Goal: Task Accomplishment & Management: Complete application form

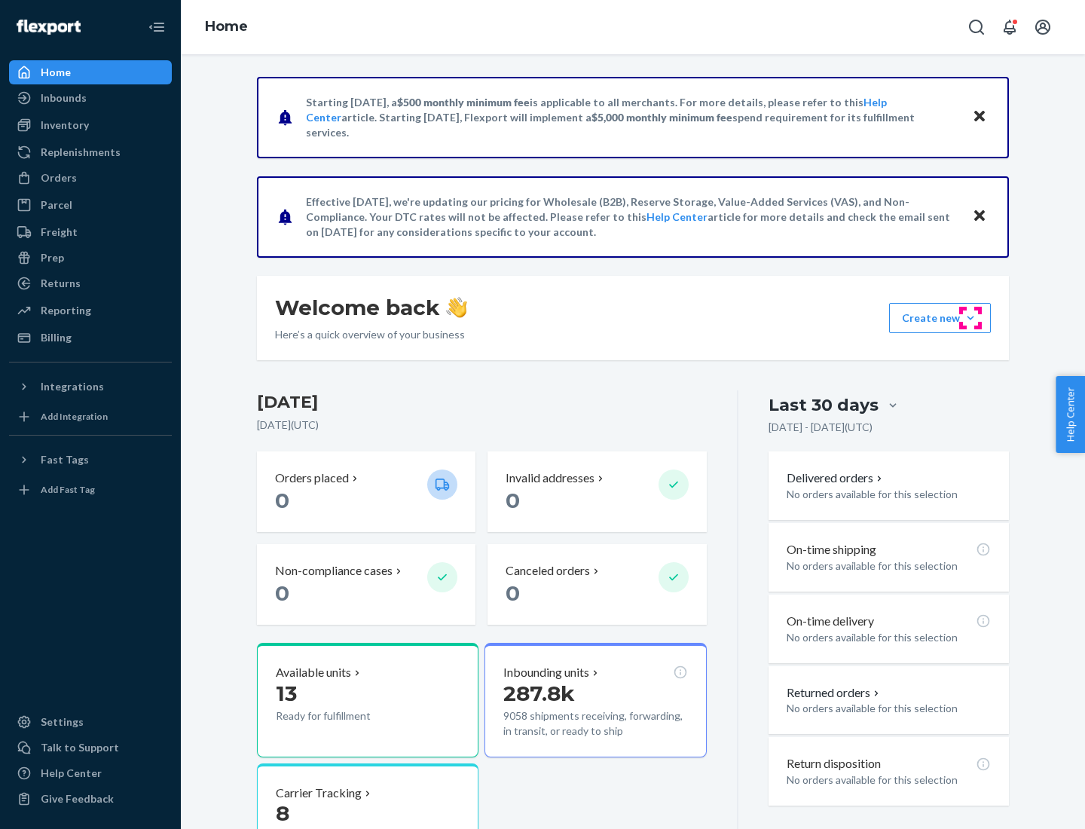
click at [970, 318] on button "Create new Create new inbound Create new order Create new product" at bounding box center [940, 318] width 102 height 30
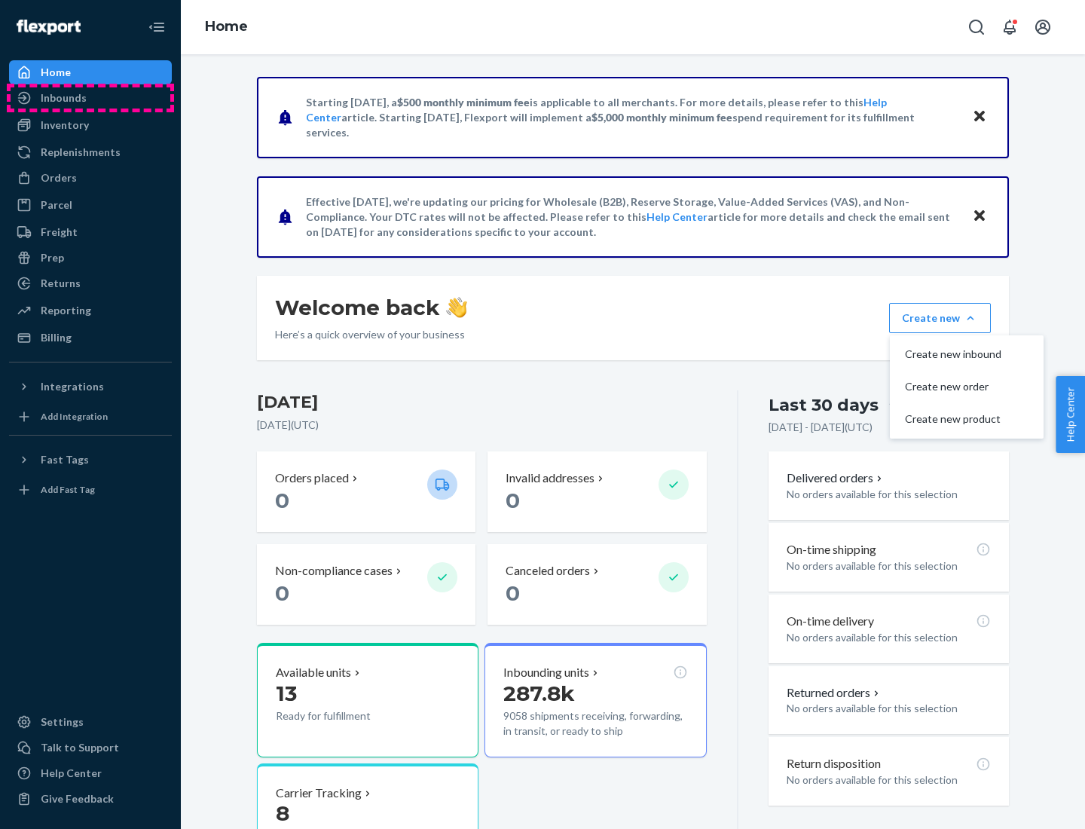
click at [90, 98] on div "Inbounds" at bounding box center [91, 97] width 160 height 21
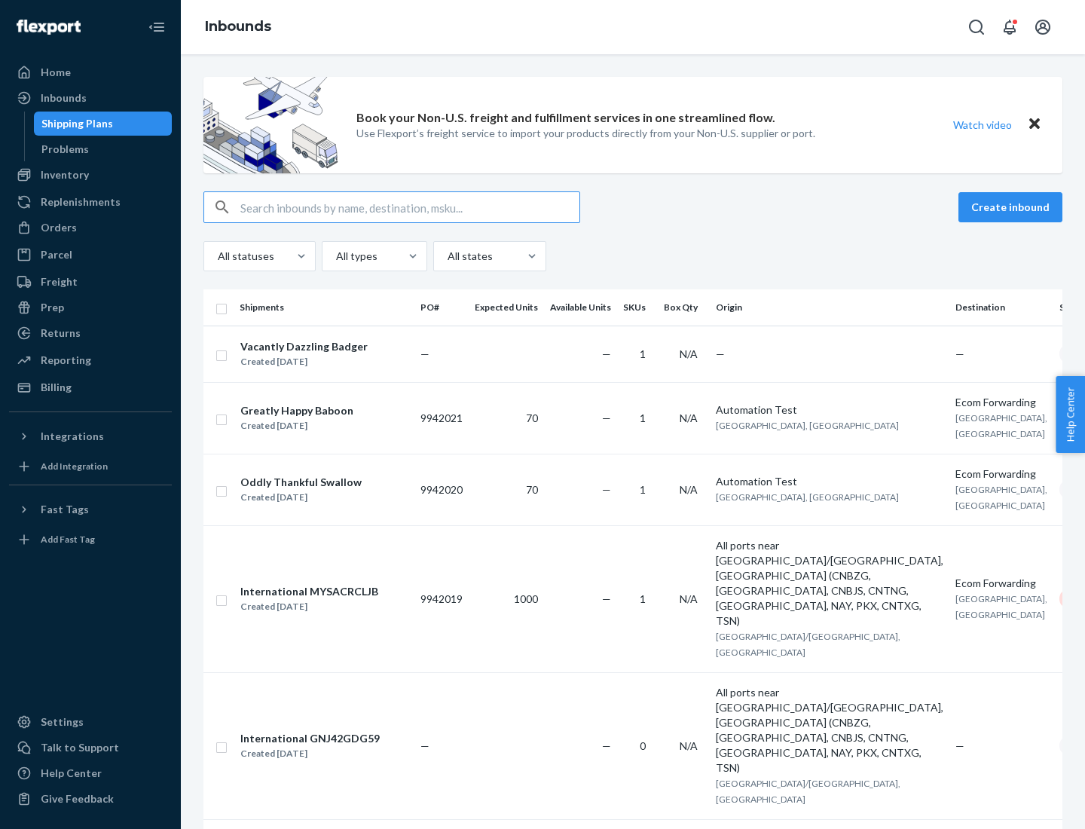
click at [1013, 207] on button "Create inbound" at bounding box center [1010, 207] width 104 height 30
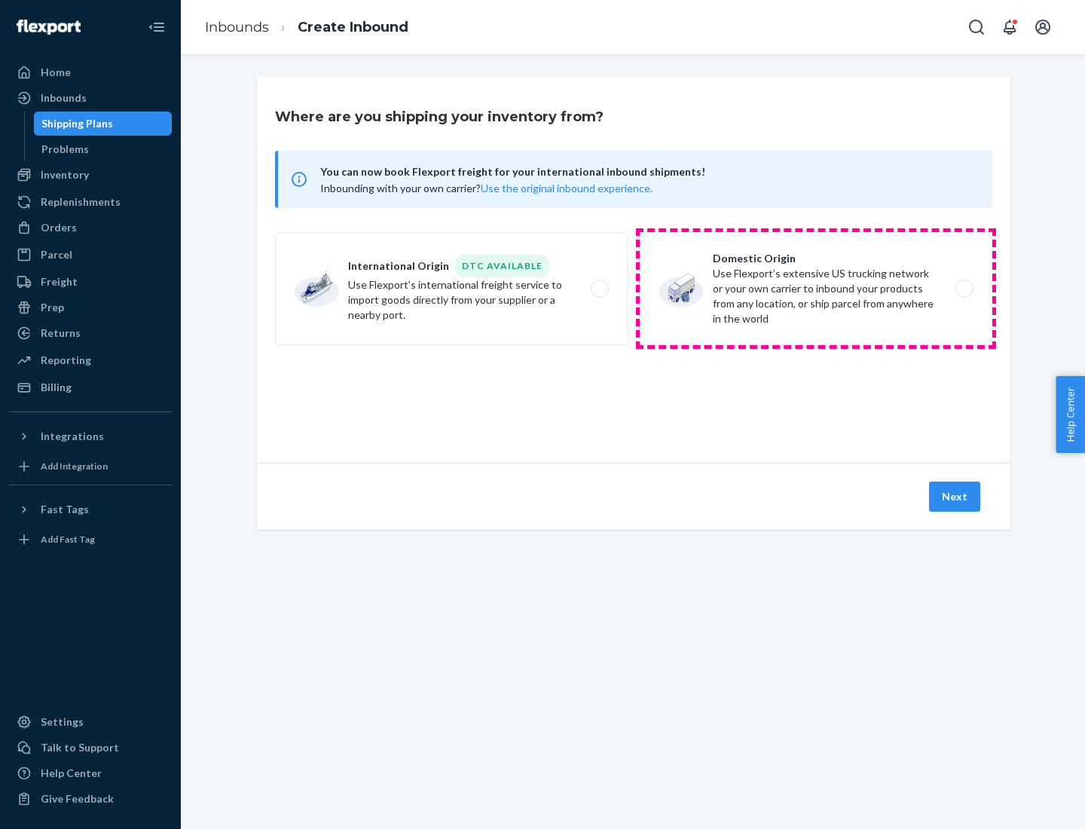
click at [816, 289] on label "Domestic Origin Use Flexport’s extensive US trucking network or your own carrie…" at bounding box center [816, 288] width 353 height 113
click at [964, 289] on input "Domestic Origin Use Flexport’s extensive US trucking network or your own carrie…" at bounding box center [969, 289] width 10 height 10
radio input "true"
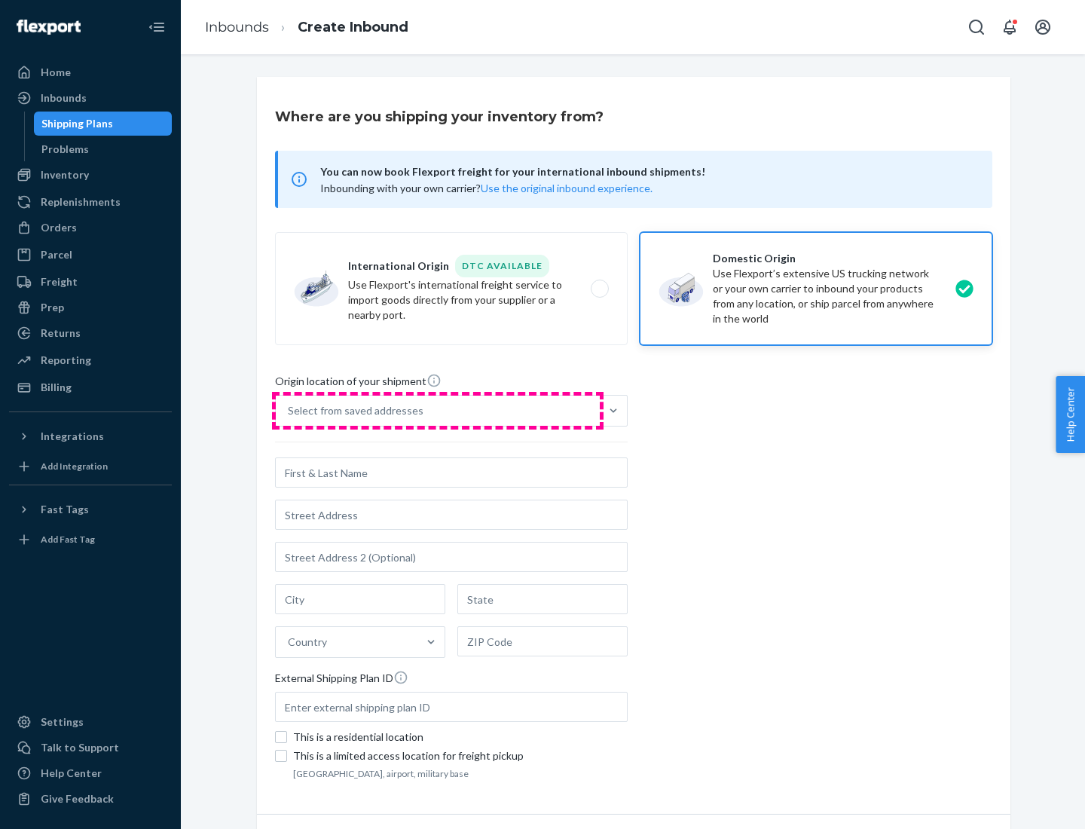
click at [438, 411] on div "Select from saved addresses" at bounding box center [438, 411] width 324 height 30
click at [289, 411] on input "Select from saved addresses" at bounding box center [289, 410] width 2 height 15
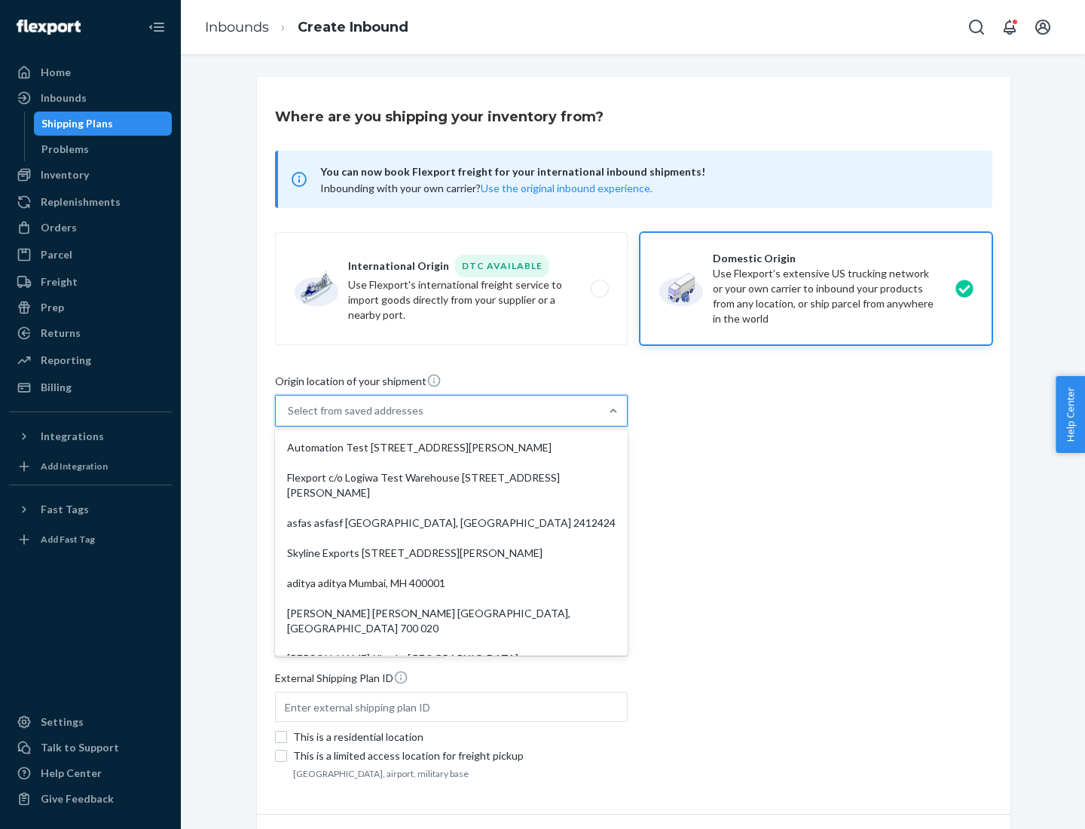
scroll to position [6, 0]
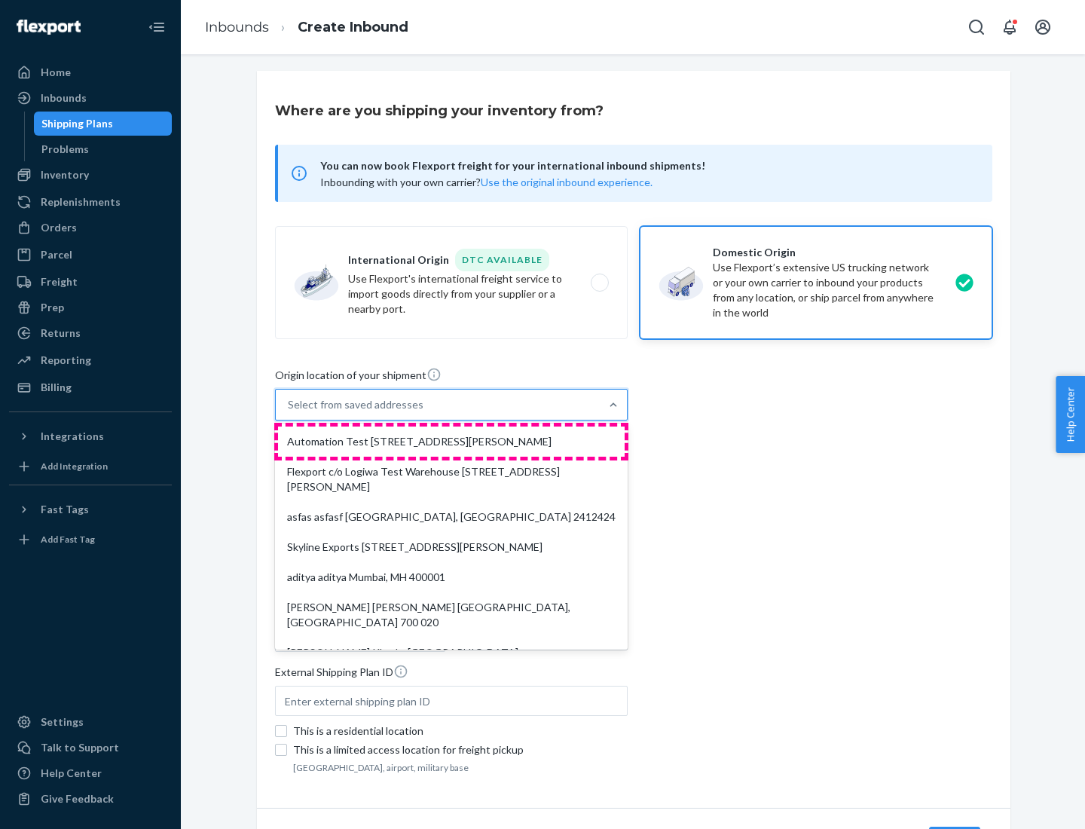
click at [451, 441] on div "Automation Test [STREET_ADDRESS][PERSON_NAME]" at bounding box center [451, 441] width 347 height 30
click at [289, 412] on input "option Automation Test [STREET_ADDRESS][PERSON_NAME]. 9 results available. Use …" at bounding box center [289, 404] width 2 height 15
type input "Automation Test"
type input "9th Floor"
type input "[GEOGRAPHIC_DATA]"
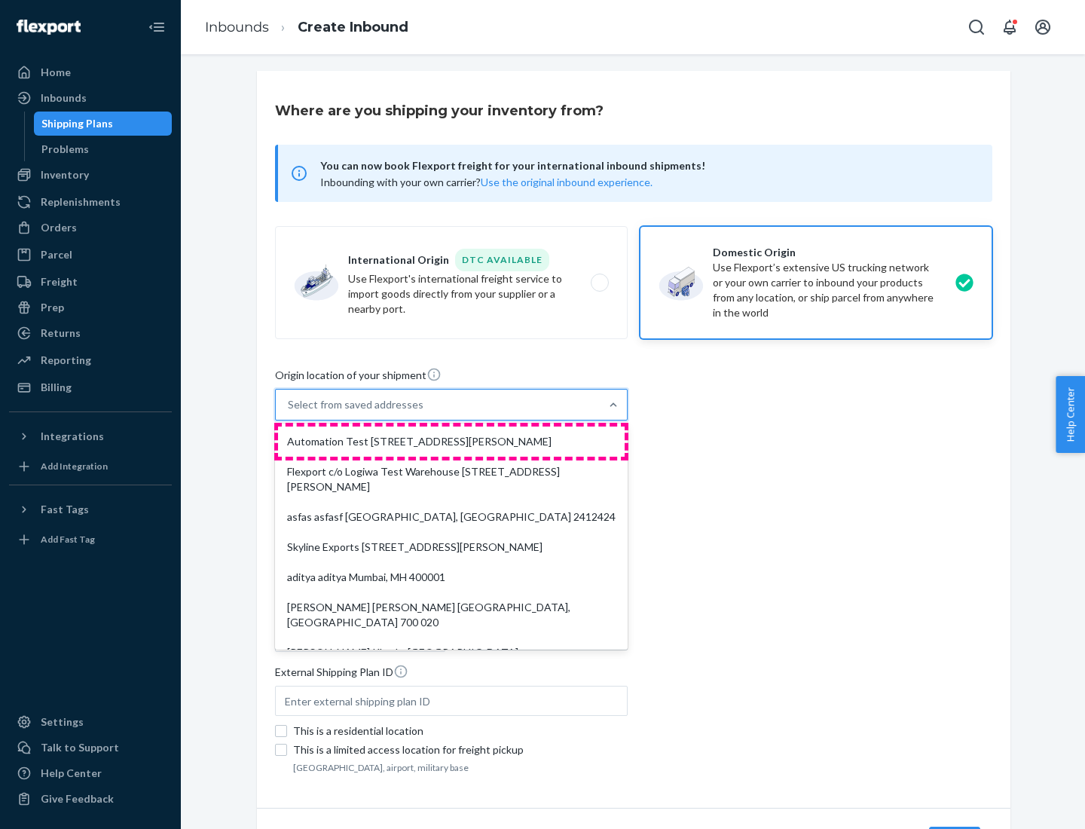
type input "CA"
type input "94104"
type input "[STREET_ADDRESS][PERSON_NAME]"
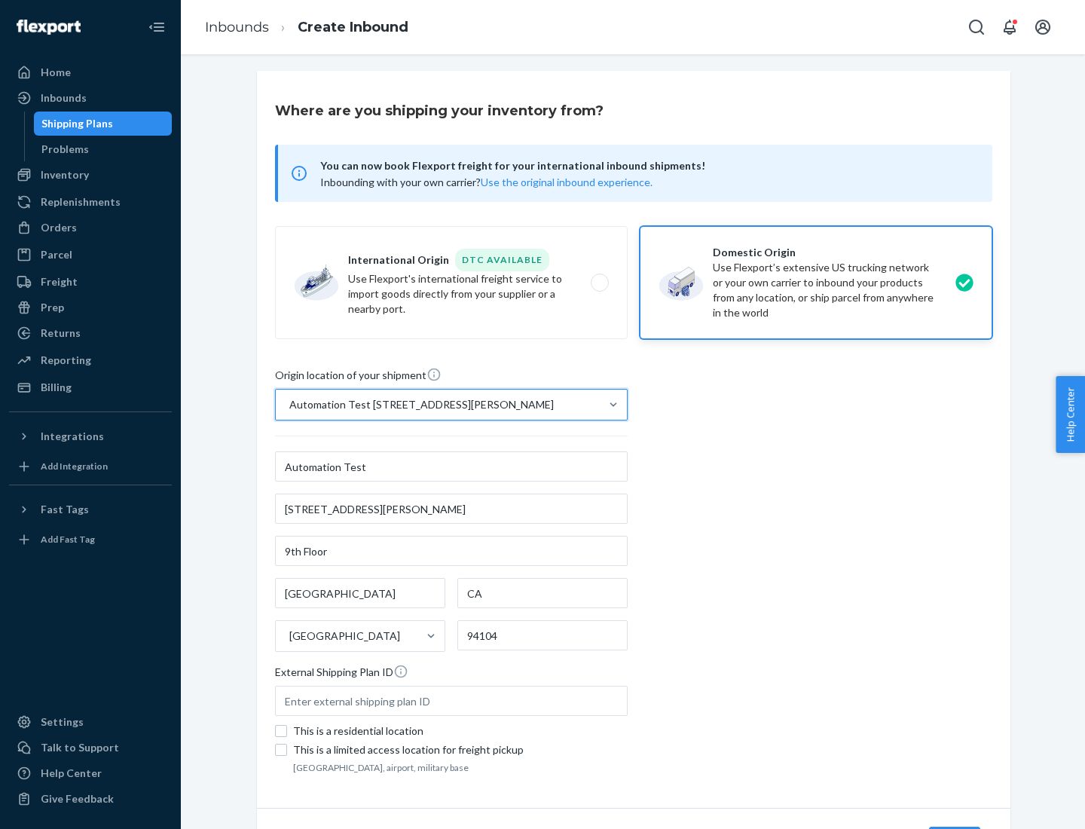
scroll to position [88, 0]
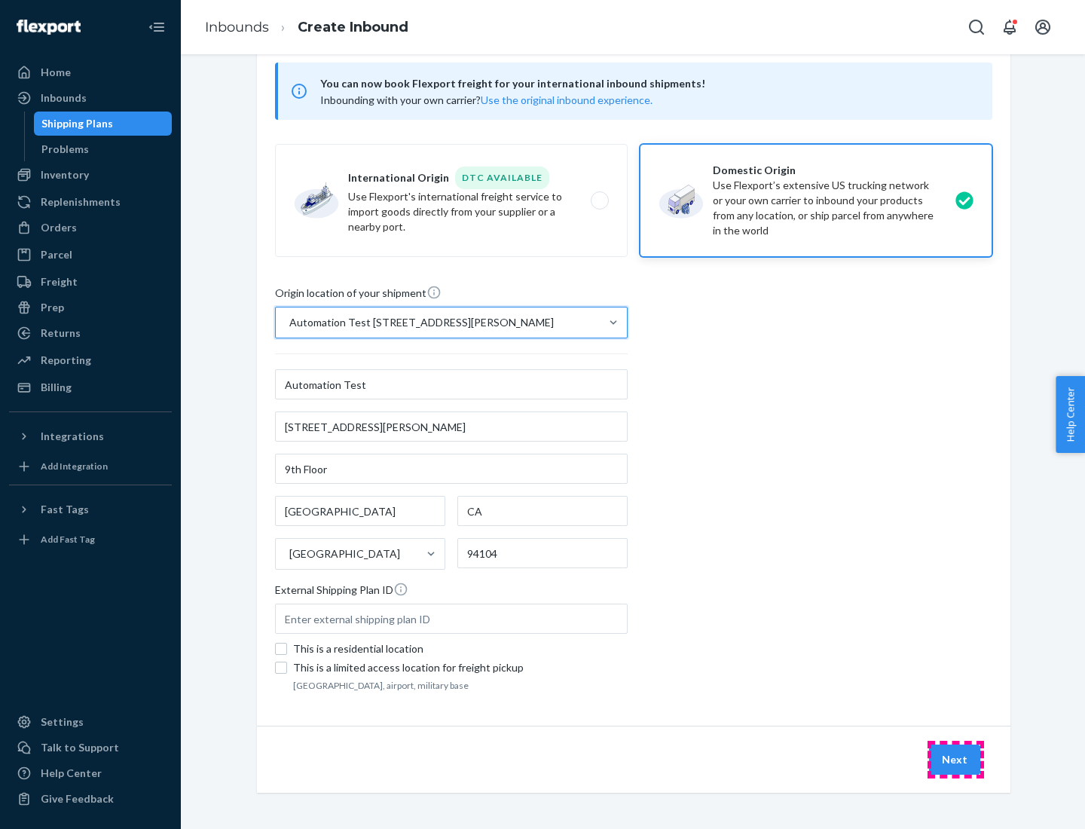
click at [955, 759] on button "Next" at bounding box center [954, 759] width 51 height 30
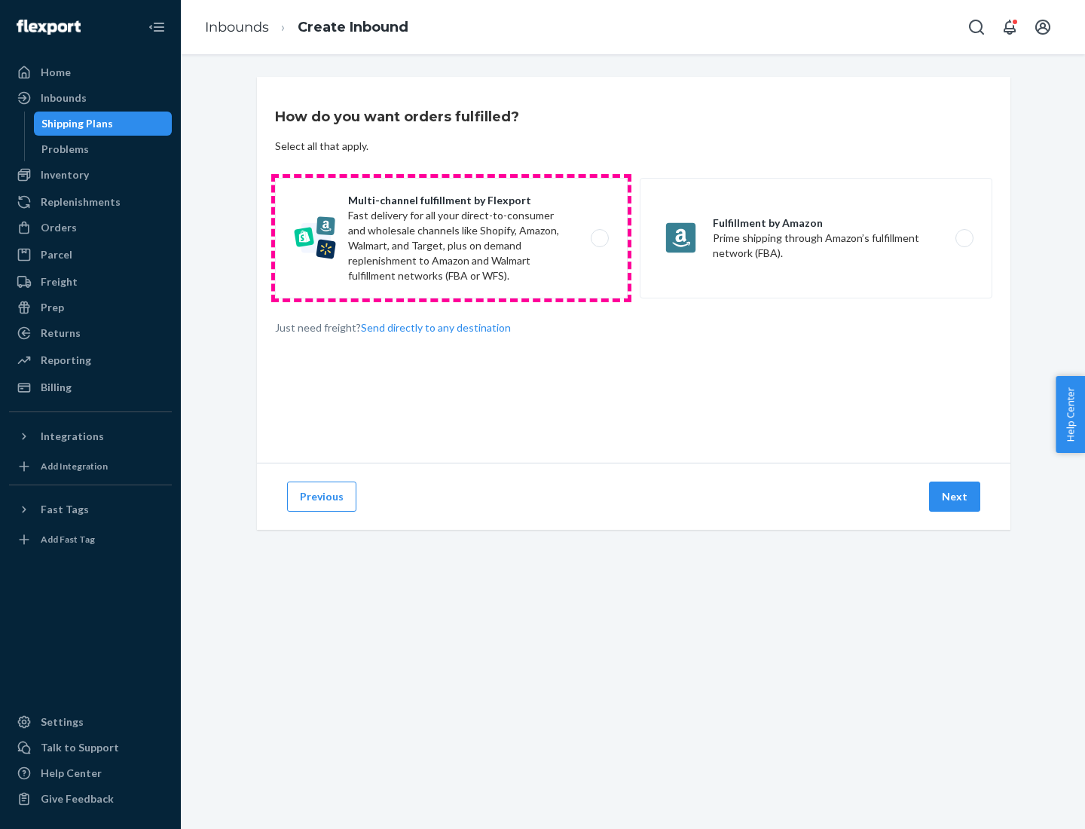
click at [451, 238] on label "Multi-channel fulfillment by Flexport Fast delivery for all your direct-to-cons…" at bounding box center [451, 238] width 353 height 121
click at [599, 238] on input "Multi-channel fulfillment by Flexport Fast delivery for all your direct-to-cons…" at bounding box center [604, 239] width 10 height 10
radio input "true"
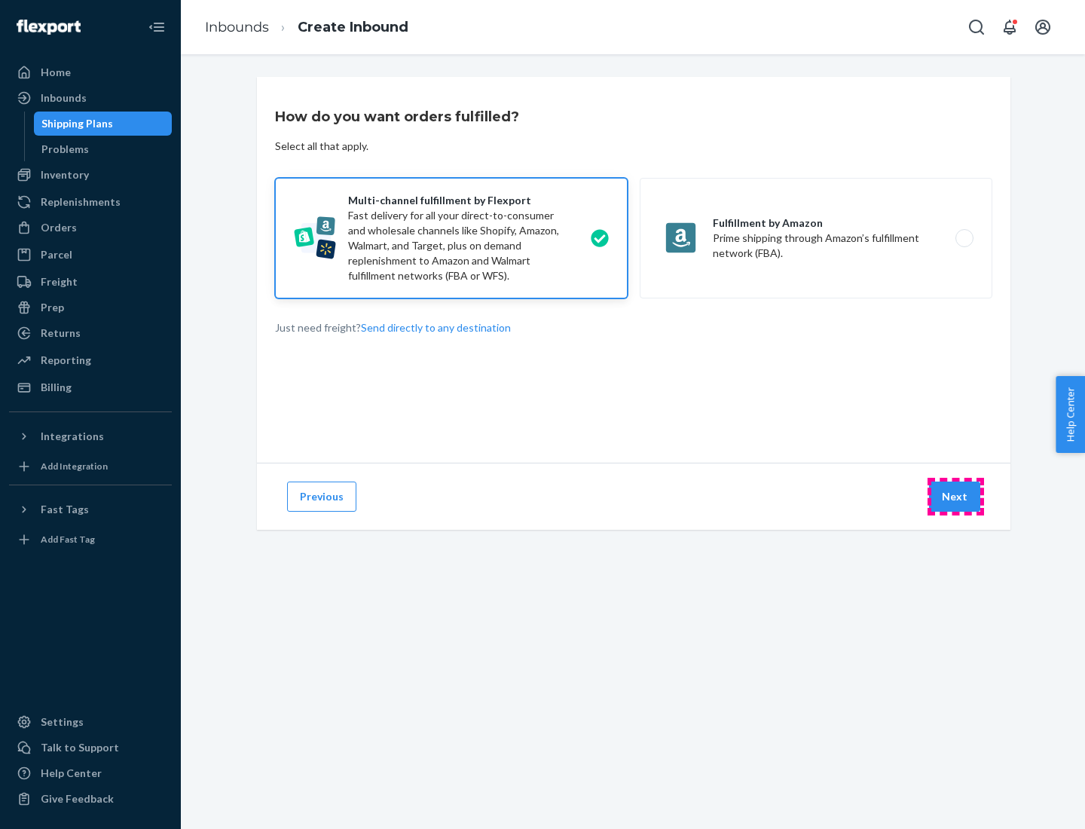
click at [955, 496] on button "Next" at bounding box center [954, 496] width 51 height 30
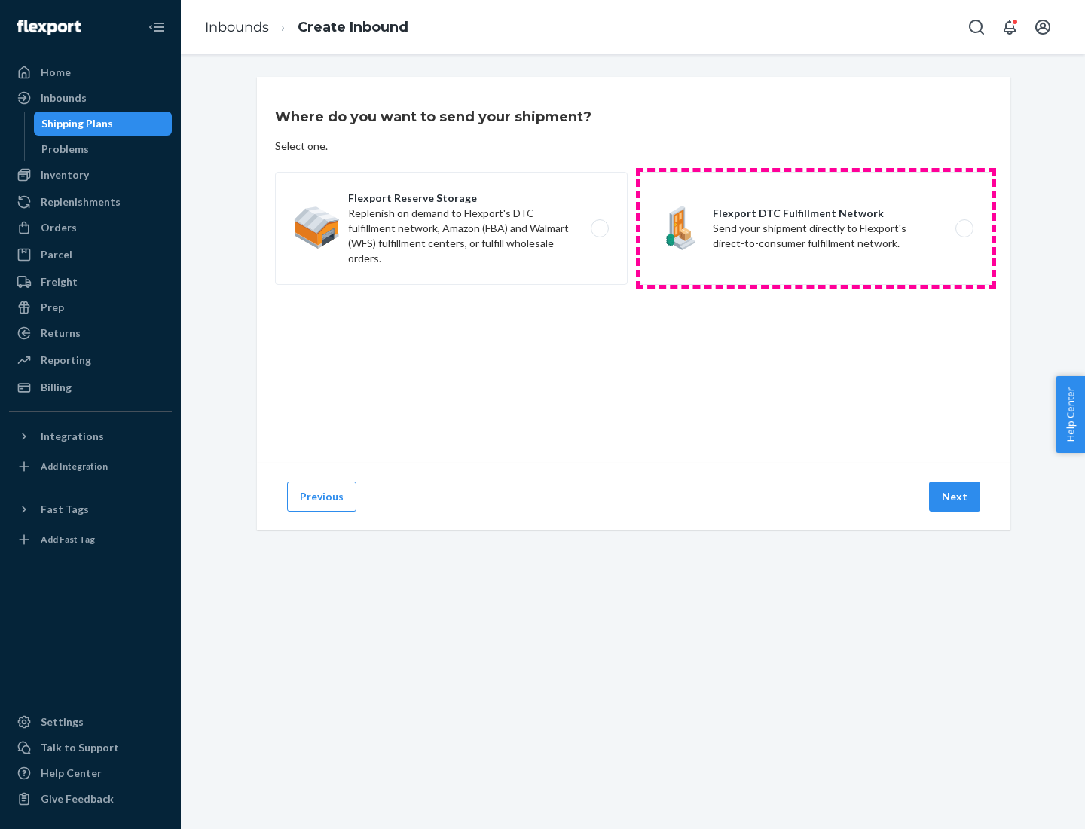
click at [816, 228] on label "Flexport DTC Fulfillment Network Send your shipment directly to Flexport's dire…" at bounding box center [816, 228] width 353 height 113
click at [964, 228] on input "Flexport DTC Fulfillment Network Send your shipment directly to Flexport's dire…" at bounding box center [969, 229] width 10 height 10
radio input "true"
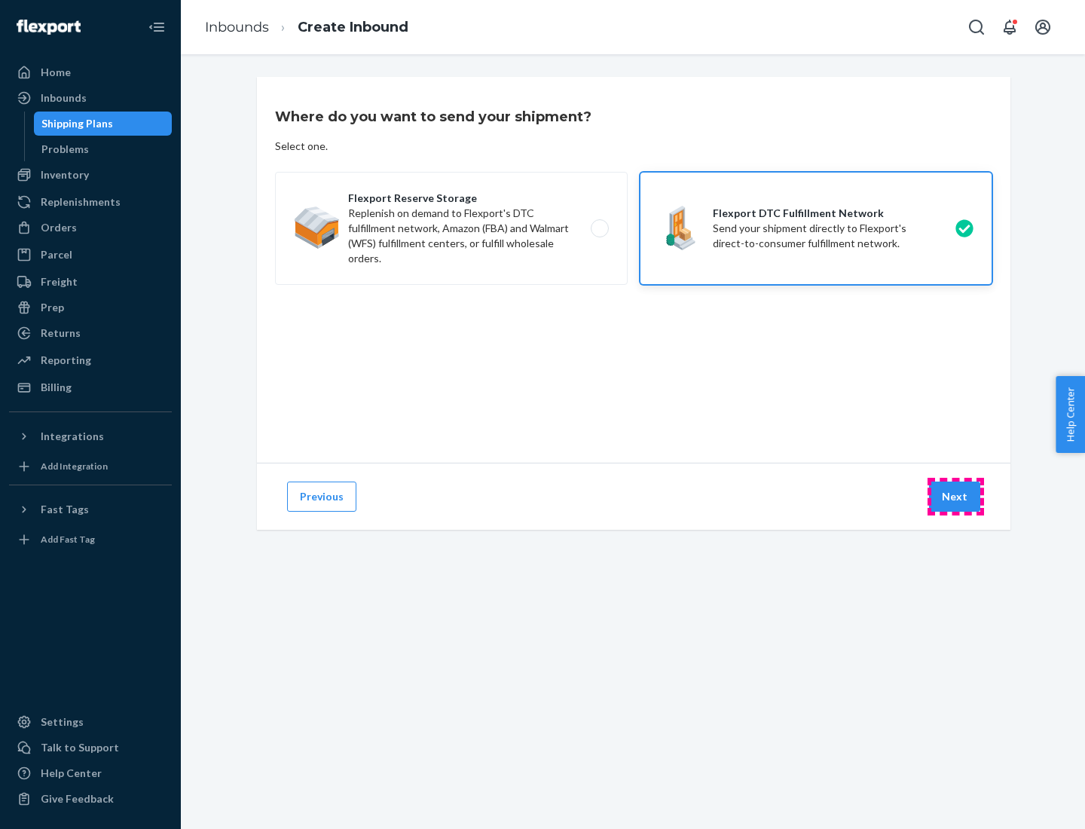
click at [955, 496] on button "Next" at bounding box center [954, 496] width 51 height 30
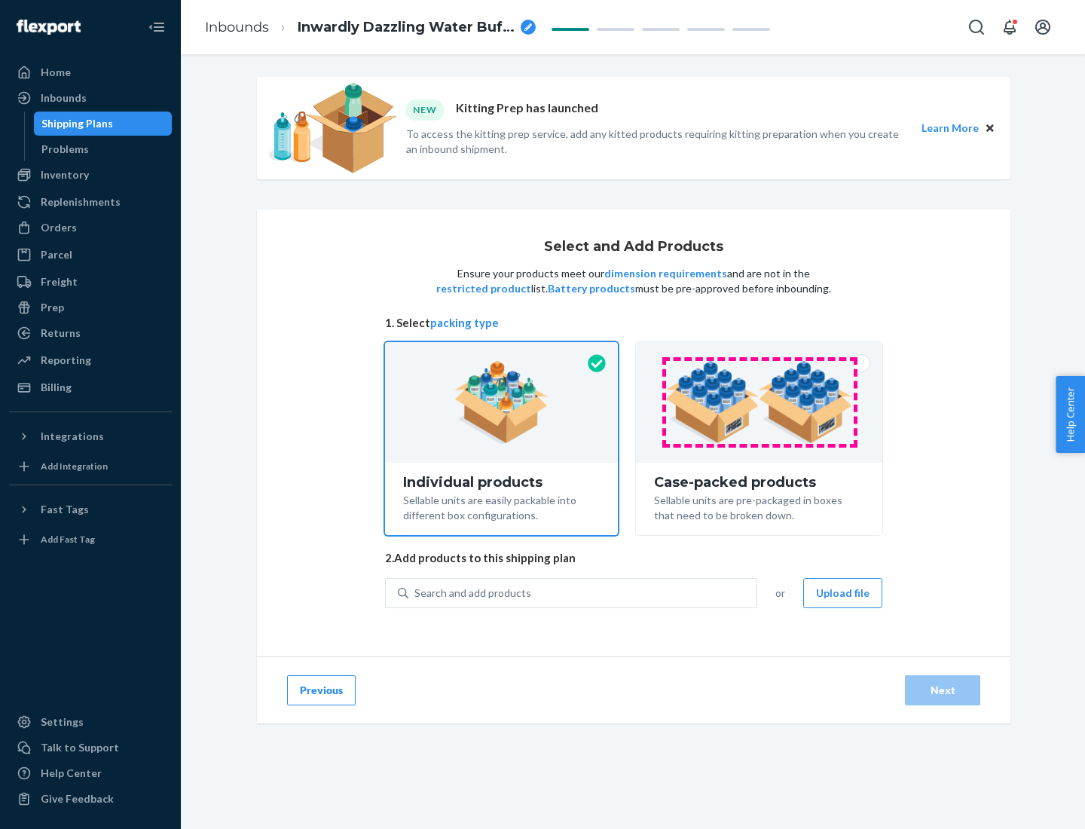
click at [759, 402] on img at bounding box center [759, 402] width 188 height 83
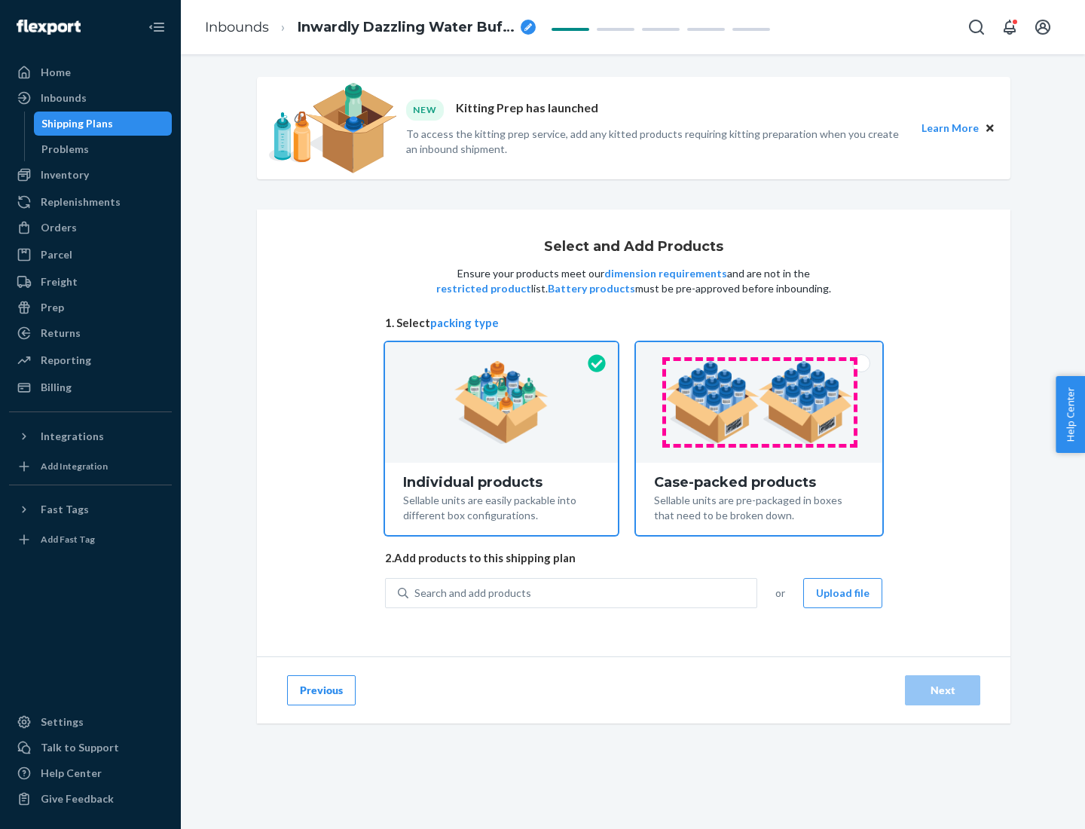
click at [759, 352] on input "Case-packed products Sellable units are pre-packaged in boxes that need to be b…" at bounding box center [759, 347] width 10 height 10
radio input "true"
radio input "false"
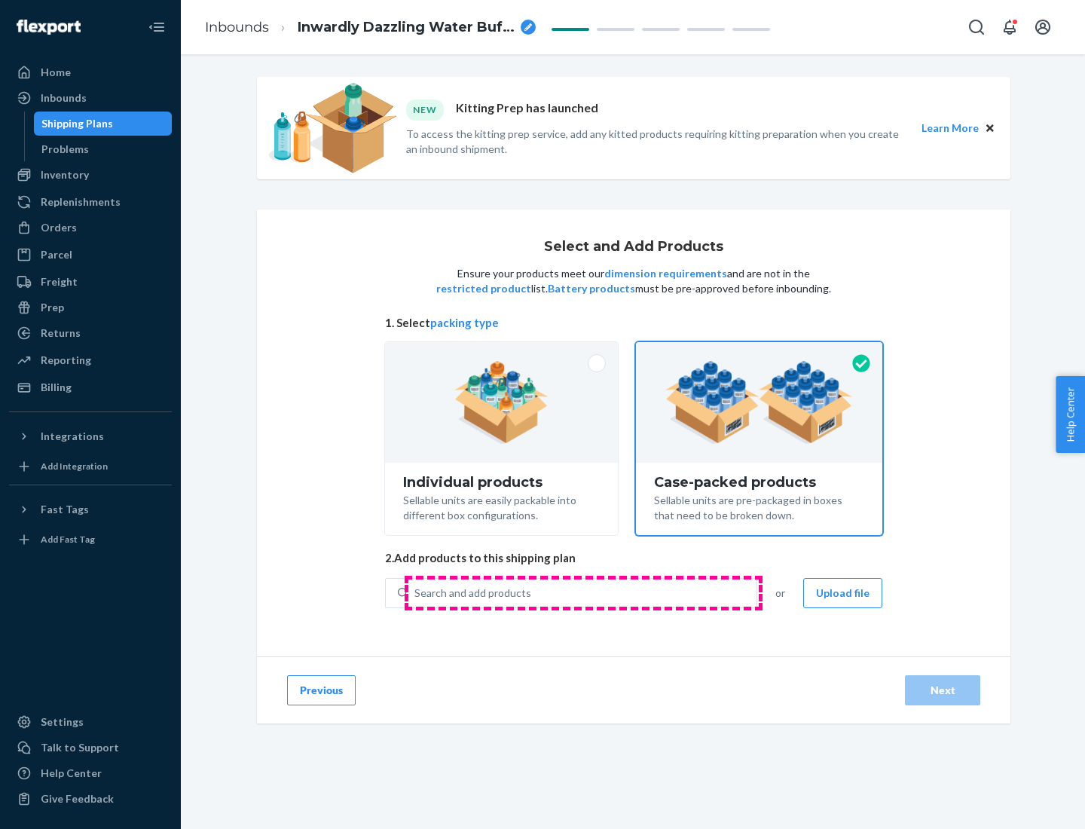
click at [583, 592] on div "Search and add products" at bounding box center [582, 592] width 348 height 27
click at [416, 592] on input "Search and add products" at bounding box center [415, 592] width 2 height 15
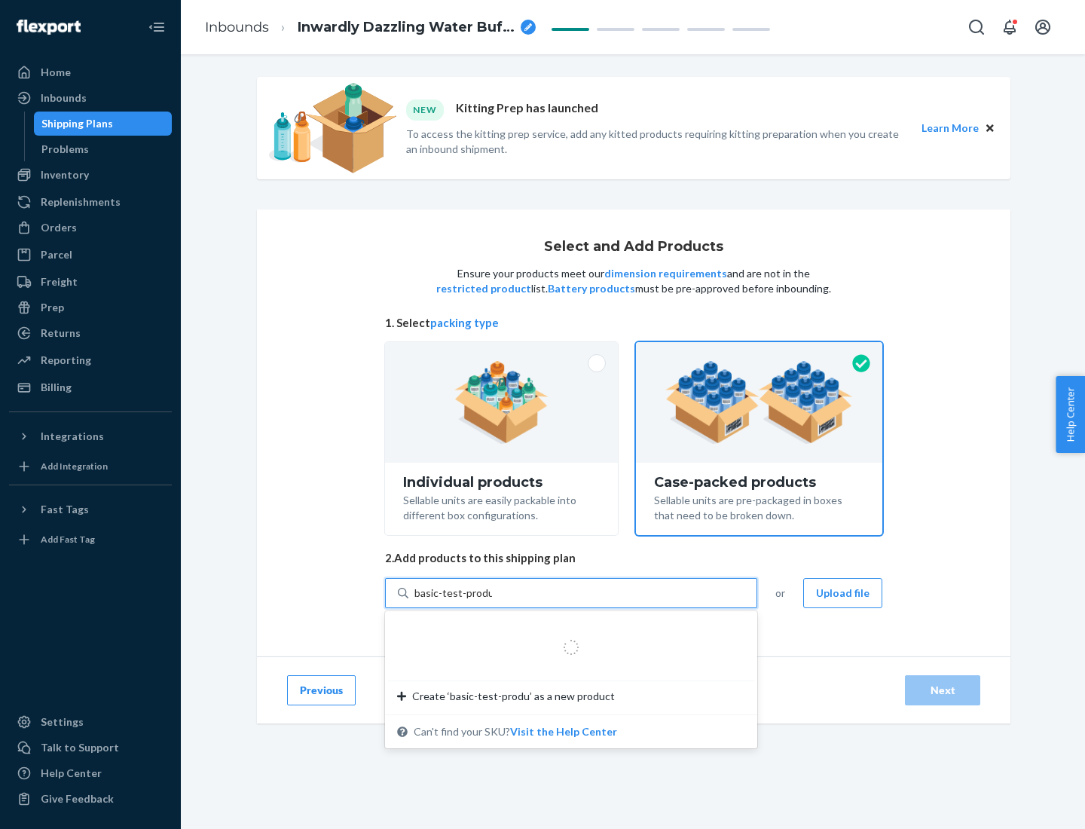
type input "basic-test-product-1"
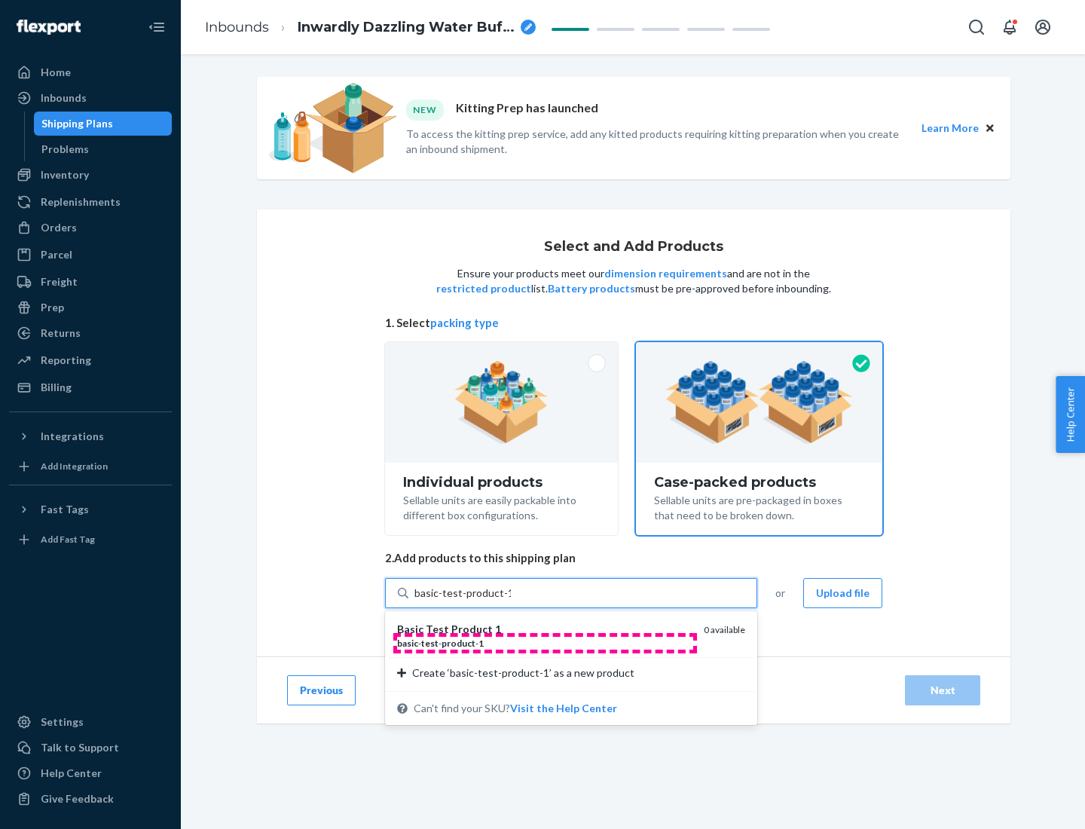
click at [545, 643] on div "basic - test - product - 1" at bounding box center [544, 643] width 295 height 13
click at [511, 600] on input "basic-test-product-1" at bounding box center [462, 592] width 96 height 15
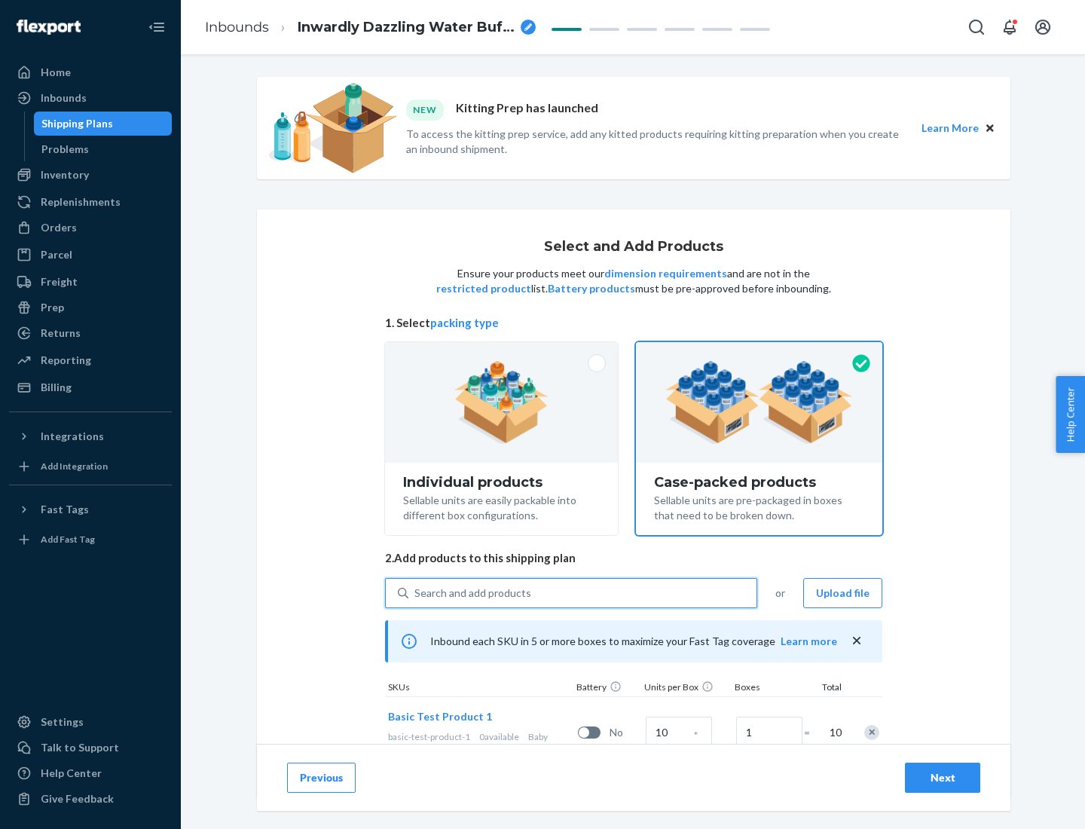
scroll to position [54, 0]
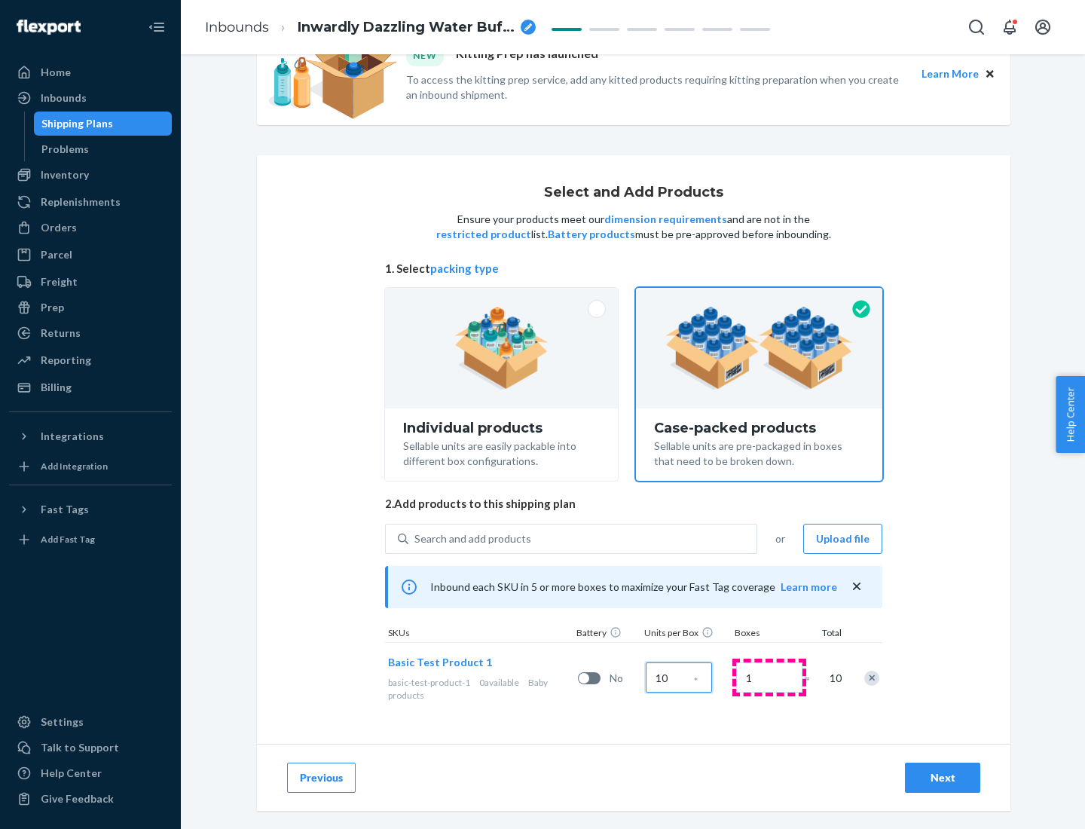
type input "10"
type input "7"
click at [942, 777] on div "Next" at bounding box center [943, 777] width 50 height 15
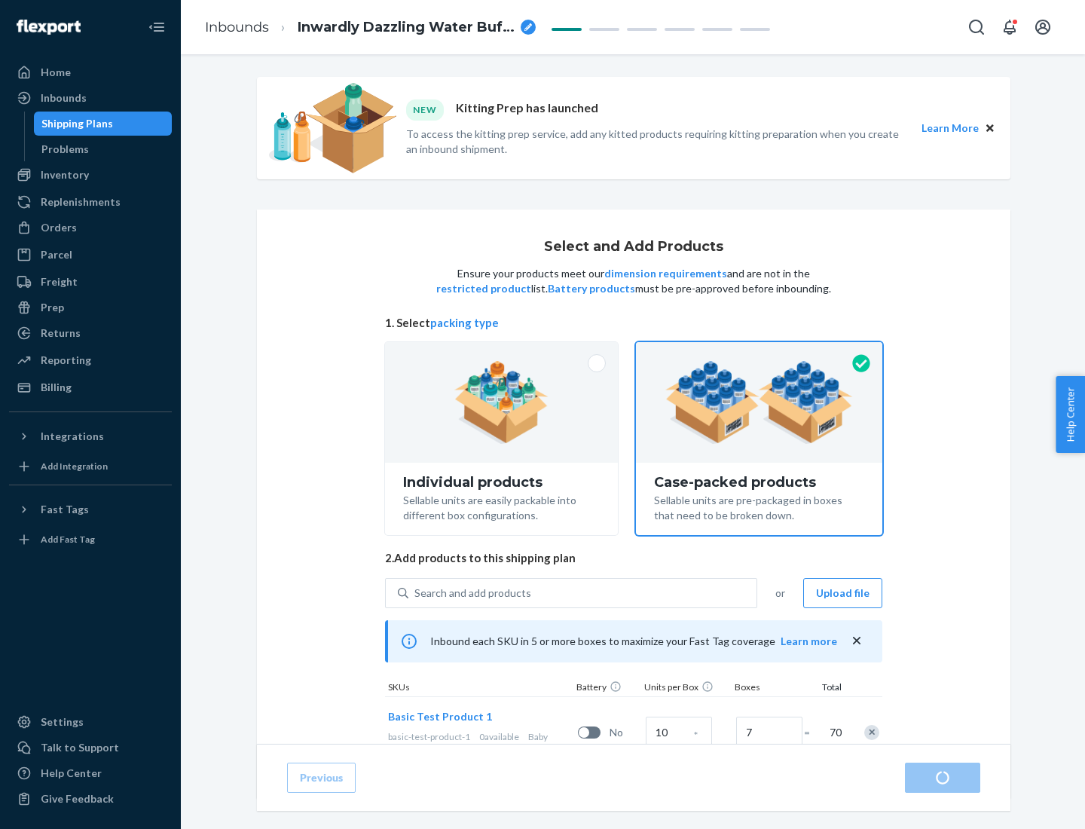
radio input "true"
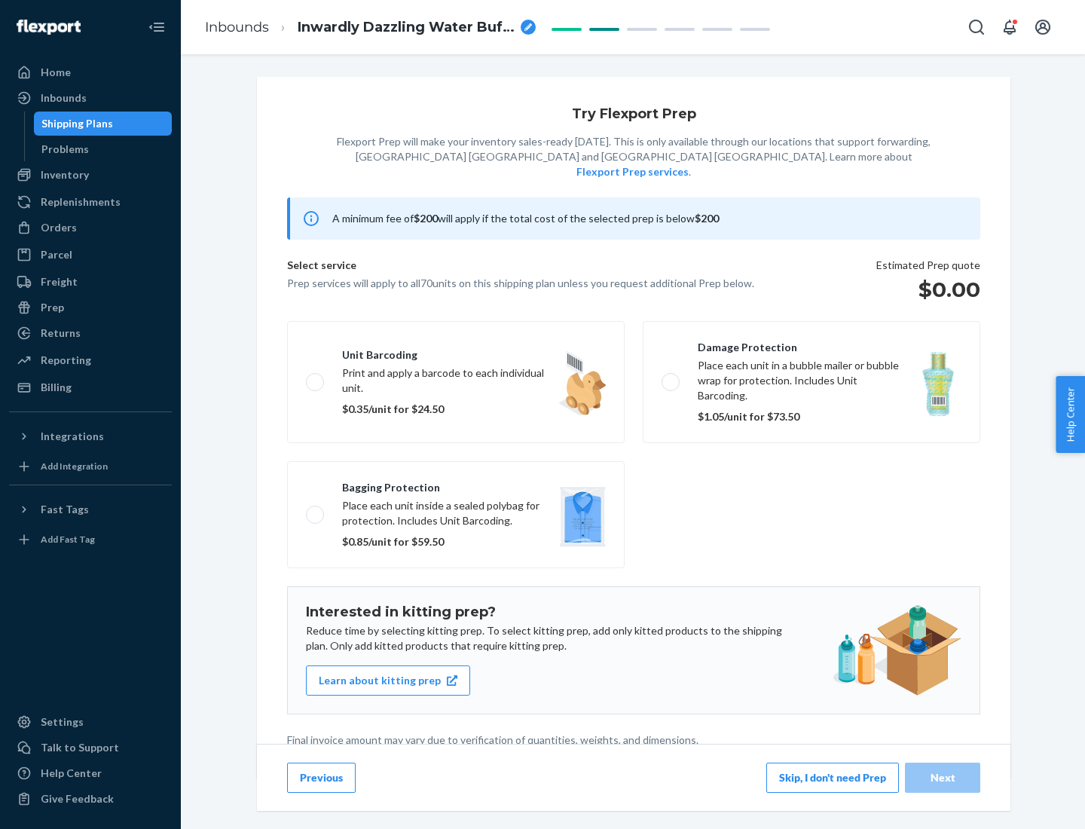
scroll to position [4, 0]
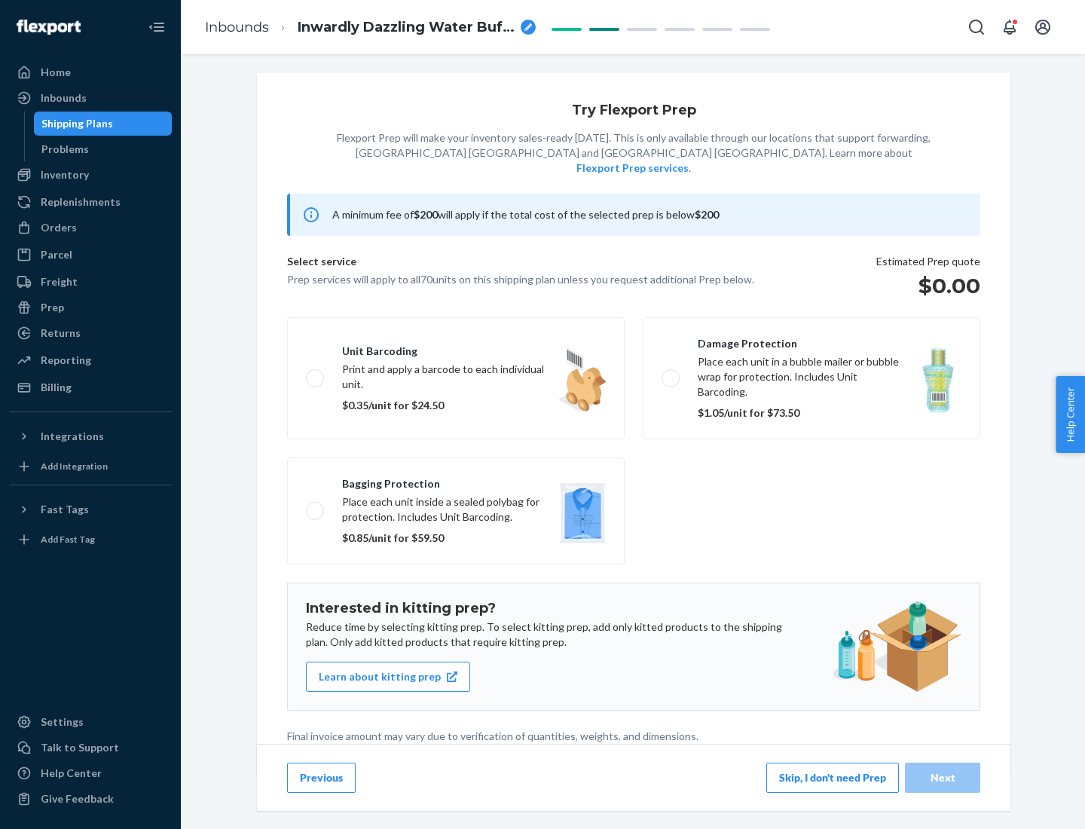
click at [832, 777] on button "Skip, I don't need Prep" at bounding box center [832, 777] width 133 height 30
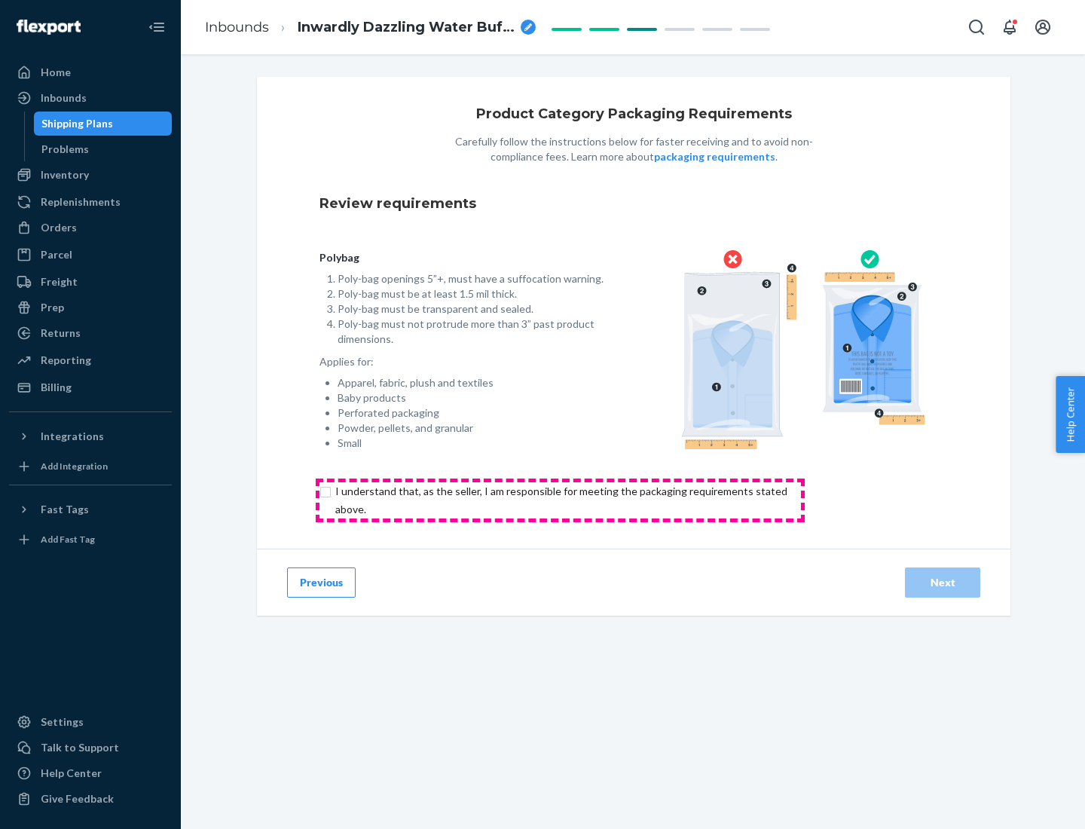
click at [560, 499] on input "checkbox" at bounding box center [569, 500] width 501 height 36
checkbox input "true"
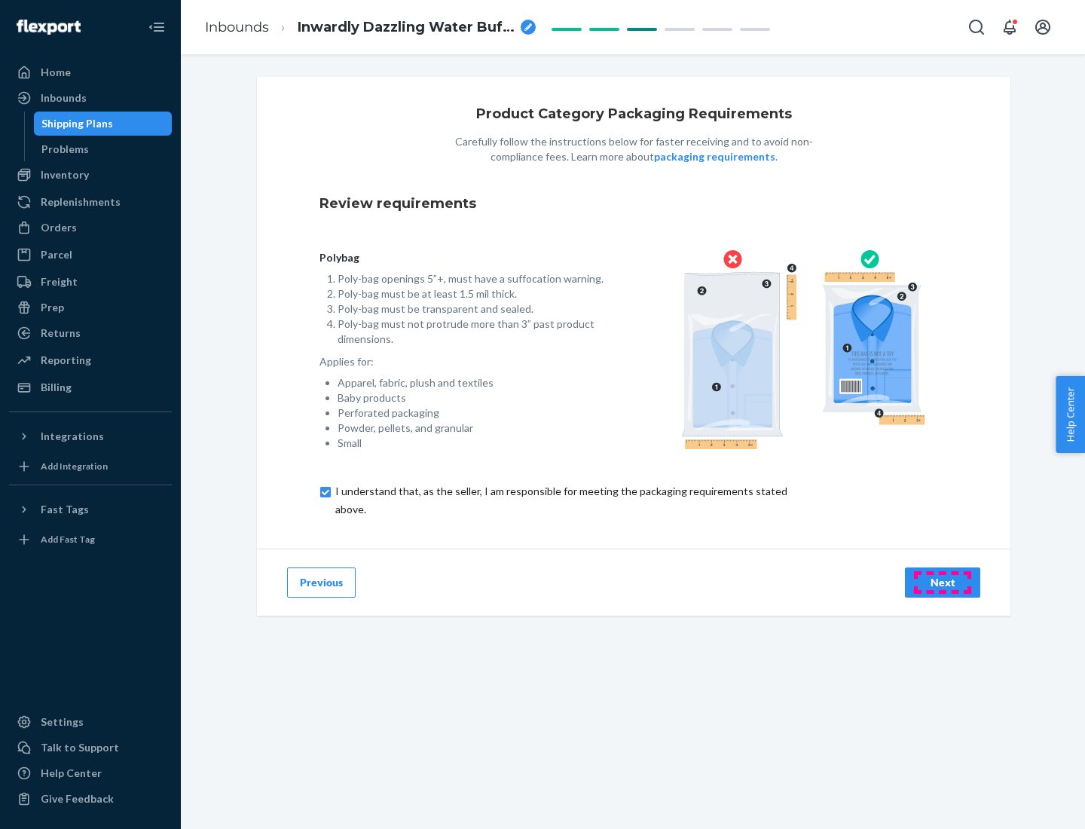
click at [942, 582] on div "Next" at bounding box center [943, 582] width 50 height 15
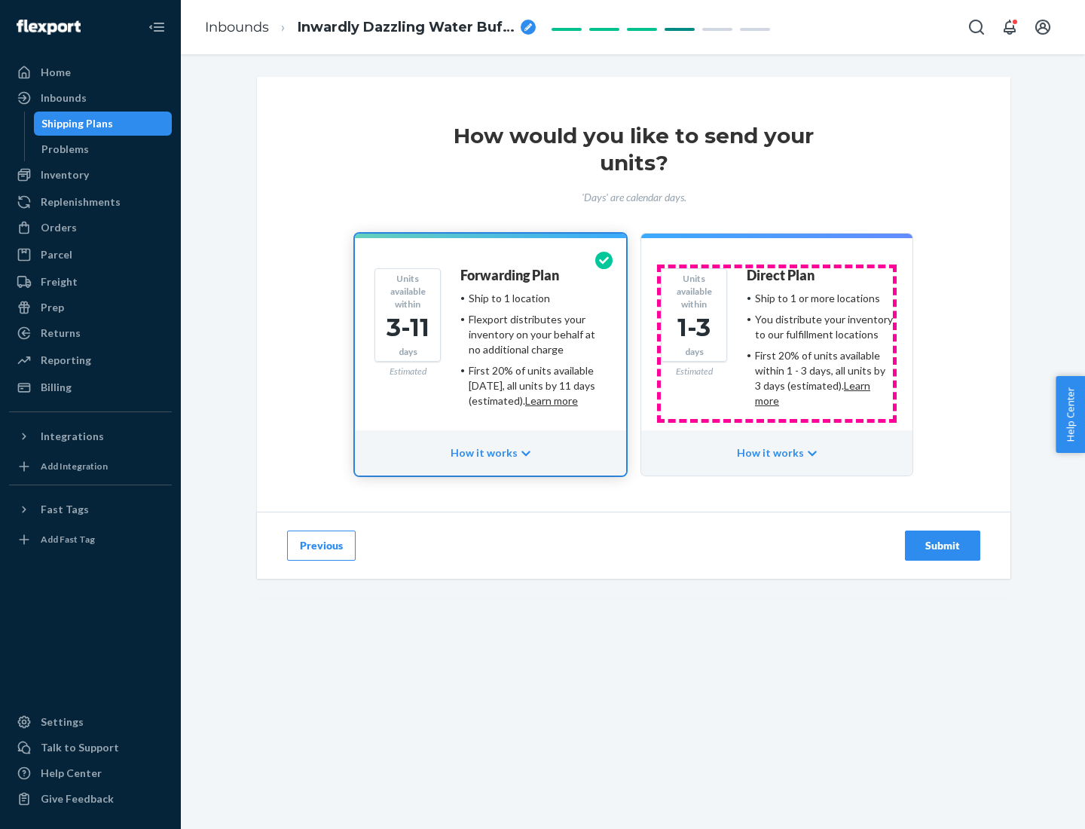
click at [777, 344] on ul "Ship to 1 or more locations You distribute your inventory to our fulfillment lo…" at bounding box center [820, 350] width 146 height 118
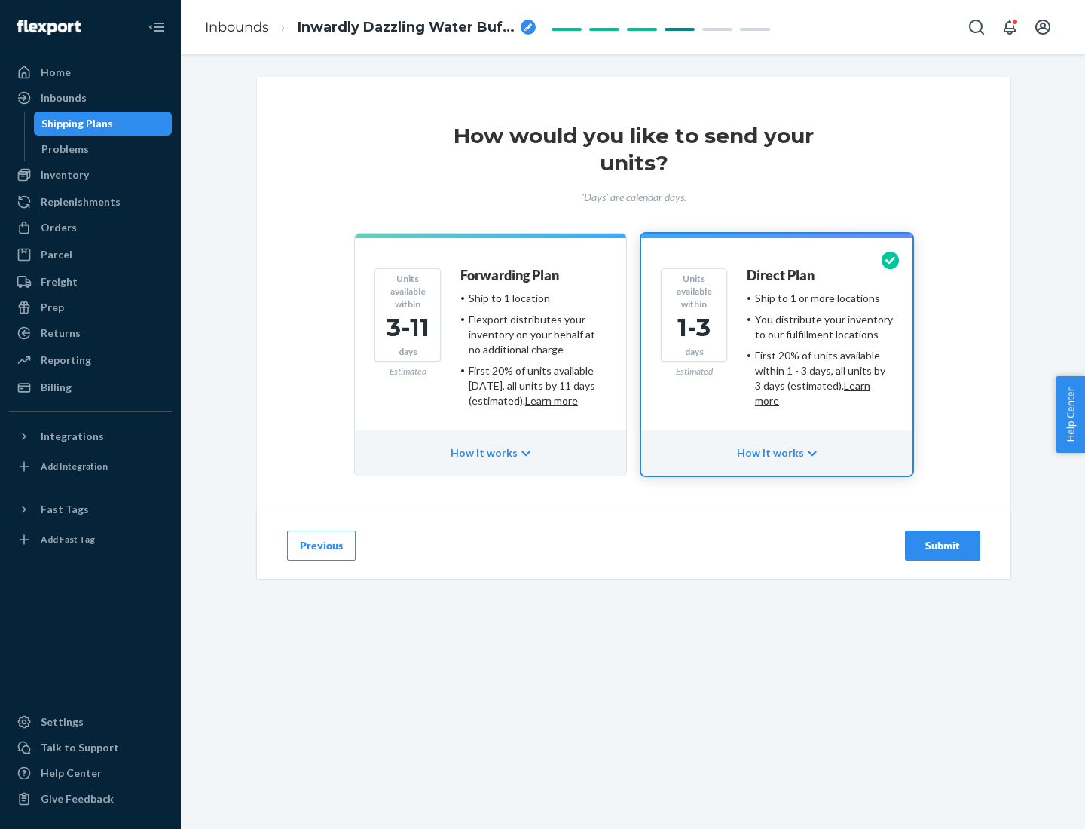
click at [942, 545] on div "Submit" at bounding box center [943, 545] width 50 height 15
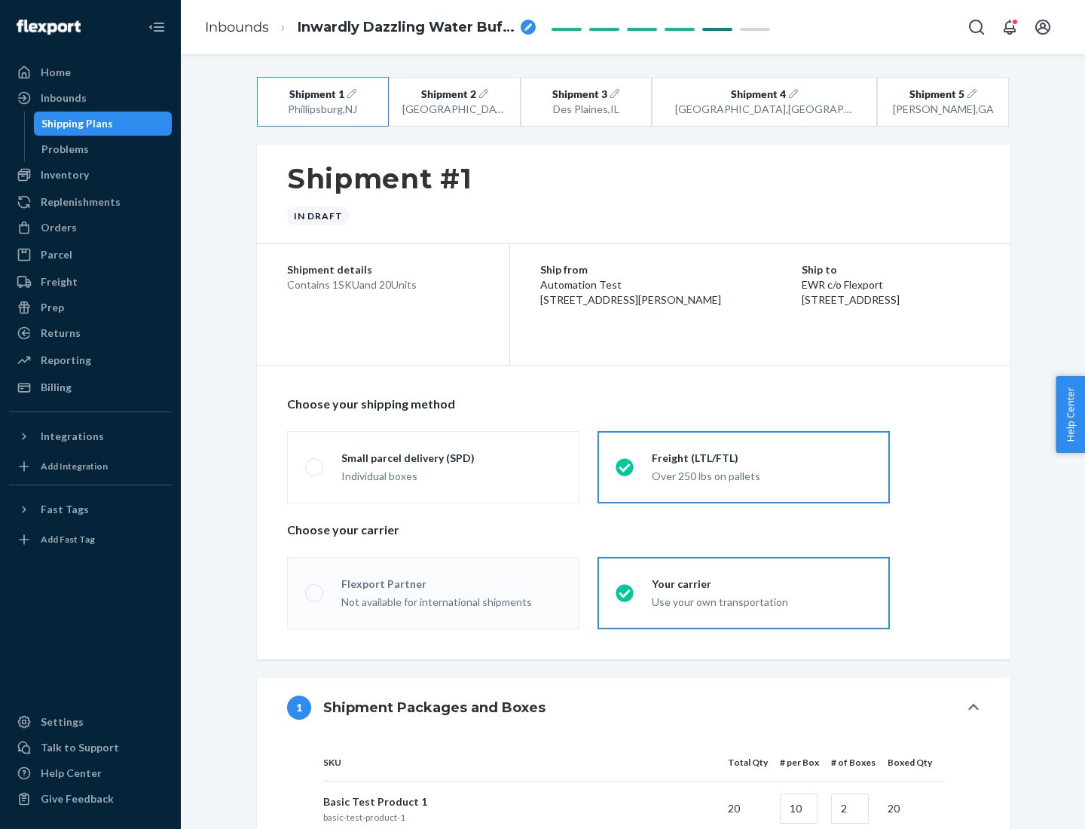
radio input "true"
radio input "false"
radio input "true"
radio input "false"
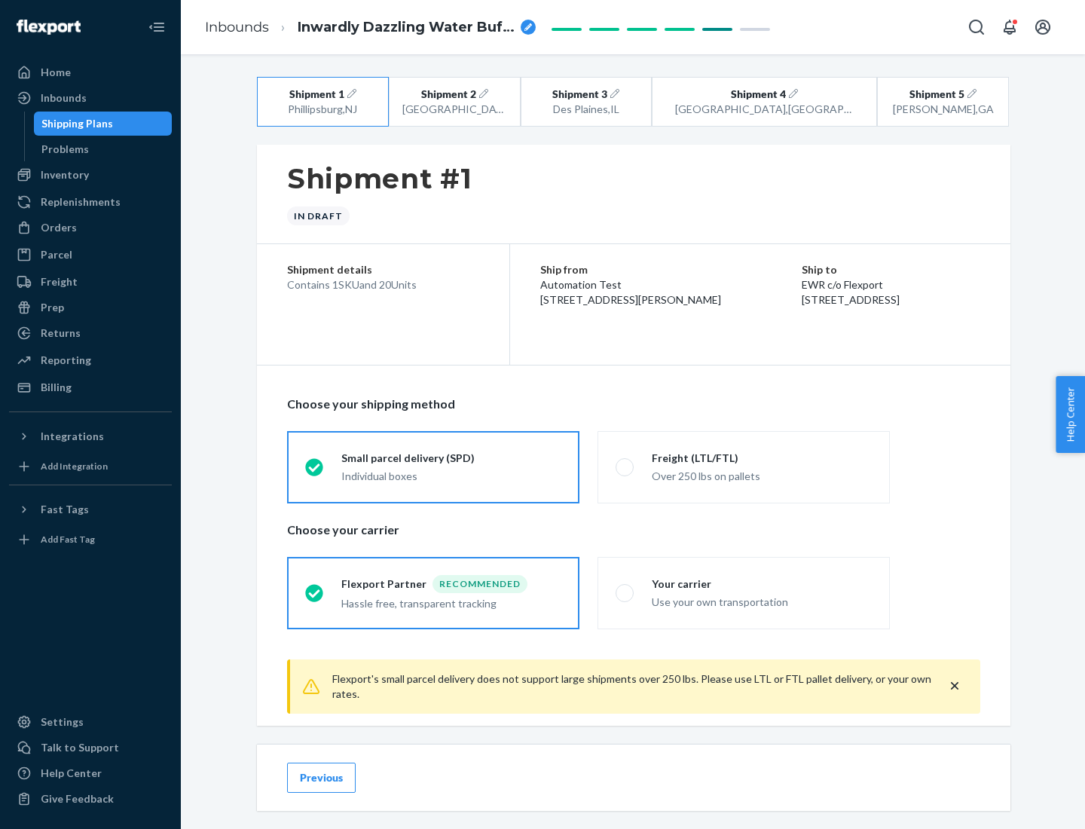
scroll to position [17, 0]
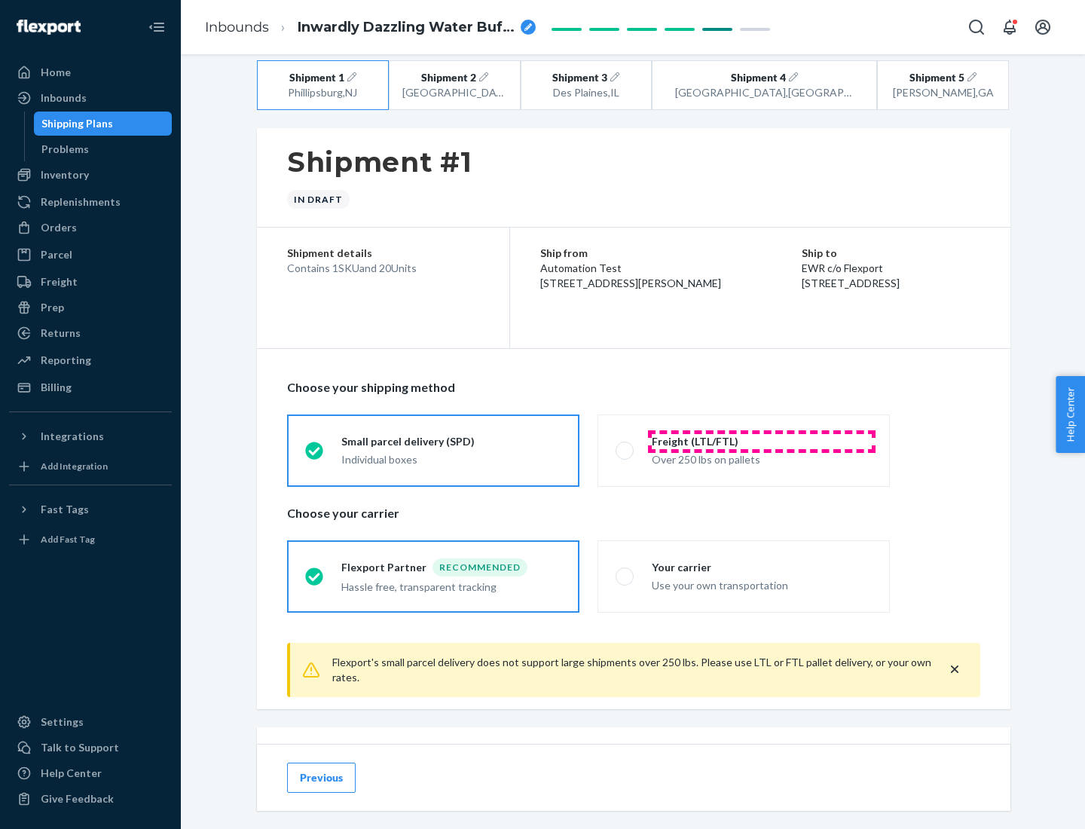
click at [762, 441] on div "Freight (LTL/FTL)" at bounding box center [762, 441] width 220 height 15
click at [625, 445] on input "Freight (LTL/FTL) Over 250 lbs on pallets" at bounding box center [621, 450] width 10 height 10
radio input "true"
radio input "false"
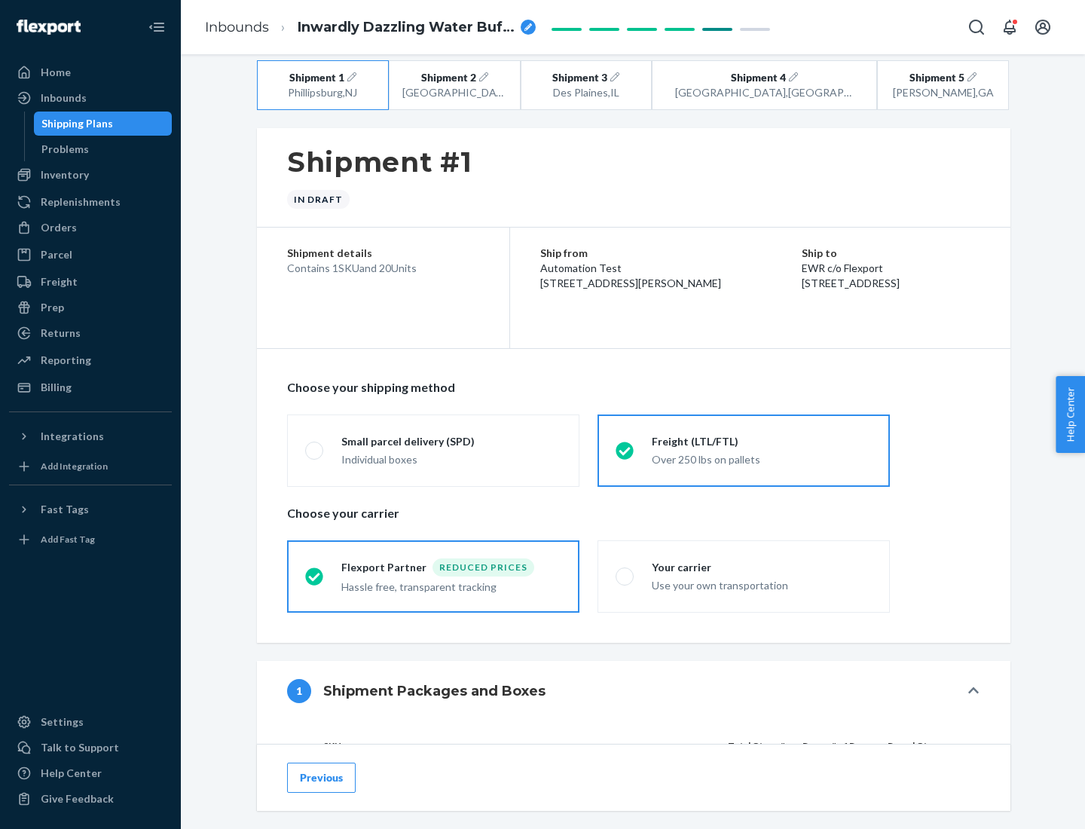
scroll to position [142, 0]
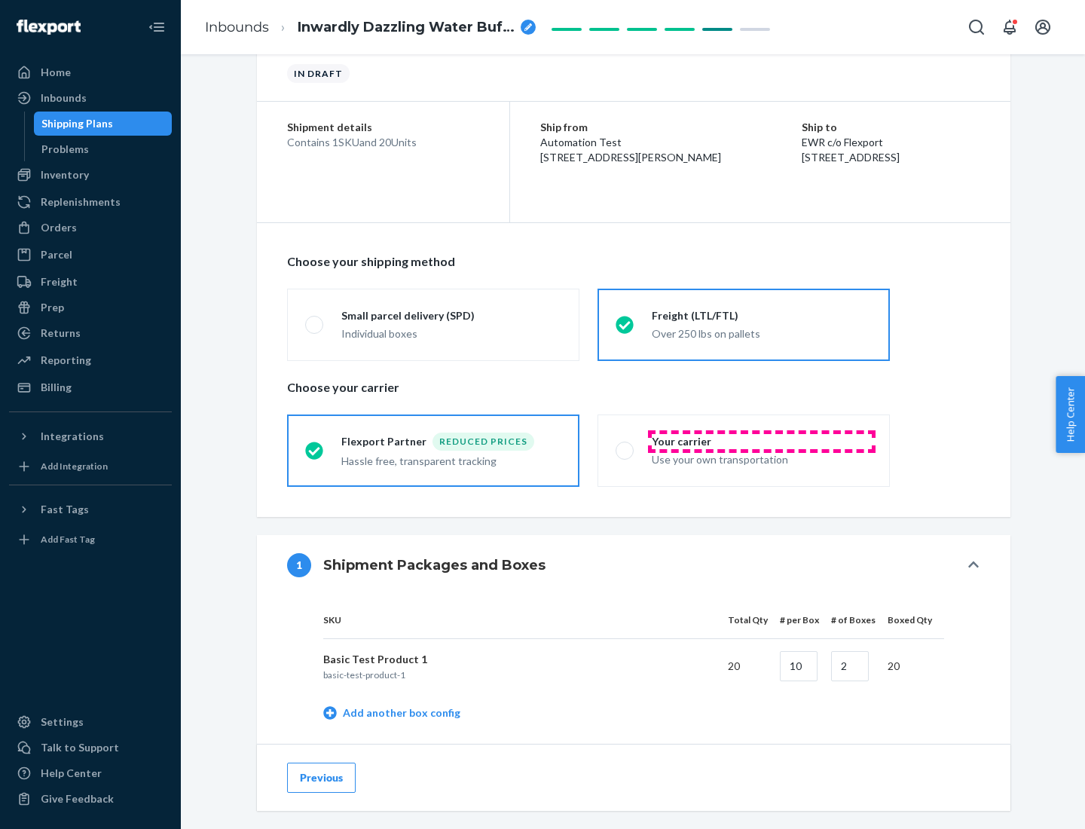
click at [762, 441] on div "Your carrier" at bounding box center [762, 441] width 220 height 15
click at [625, 445] on input "Your carrier Use your own transportation" at bounding box center [621, 450] width 10 height 10
radio input "true"
radio input "false"
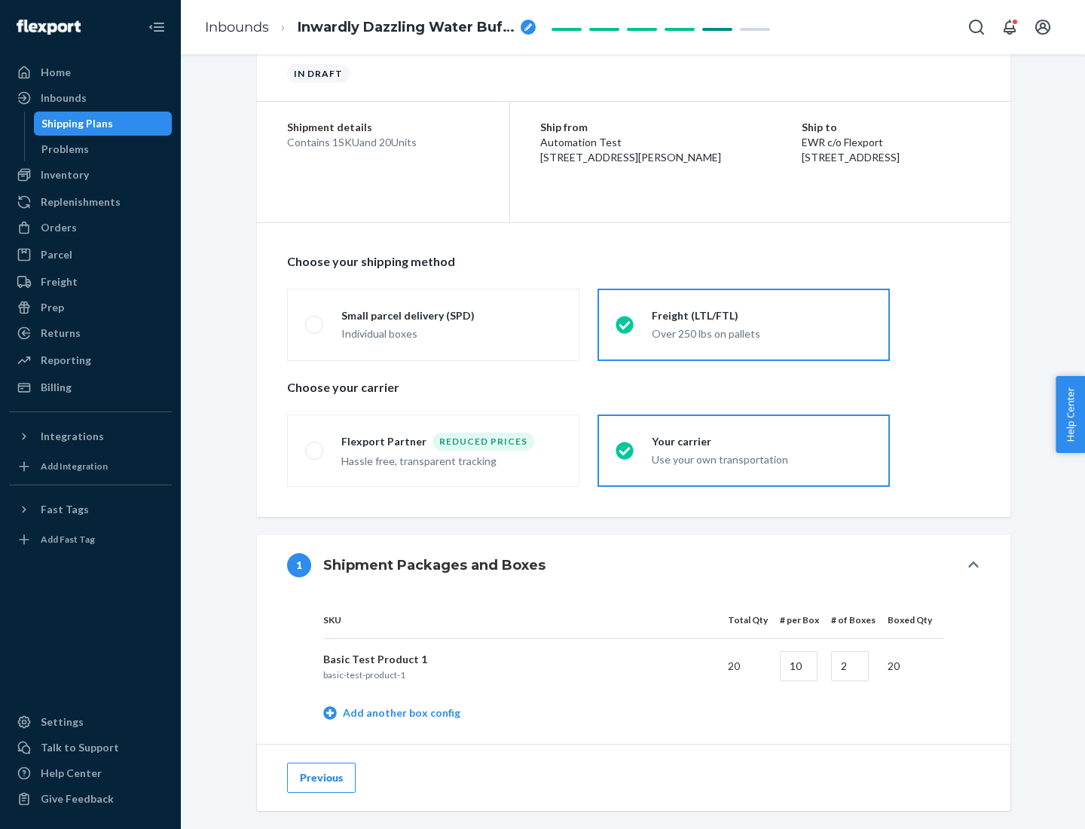
scroll to position [476, 0]
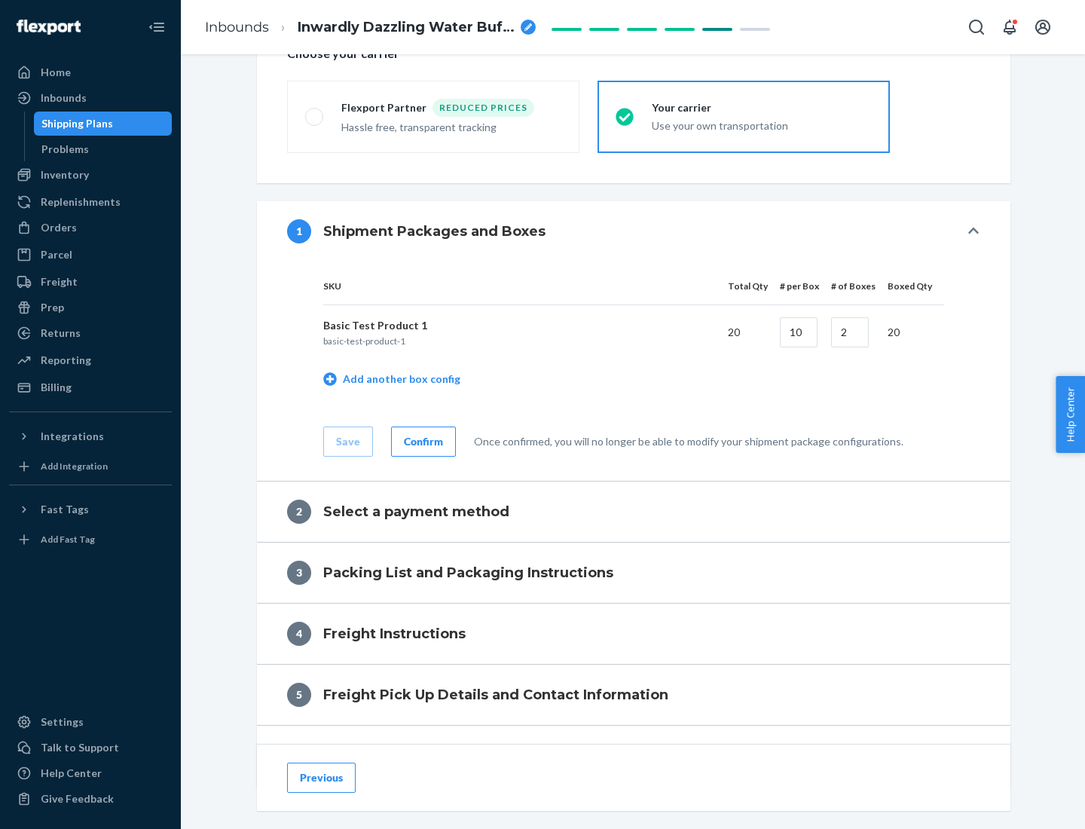
click at [421, 441] on div "Confirm" at bounding box center [423, 441] width 39 height 15
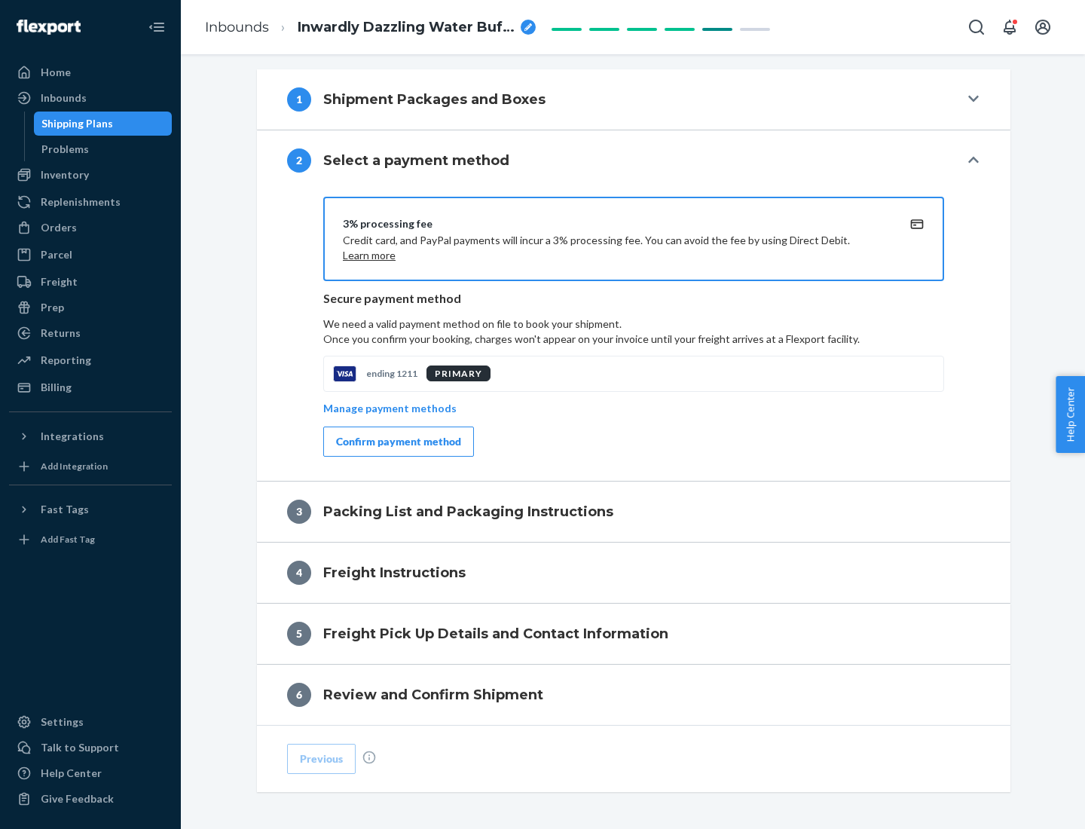
click at [397, 441] on div "Confirm payment method" at bounding box center [398, 441] width 125 height 15
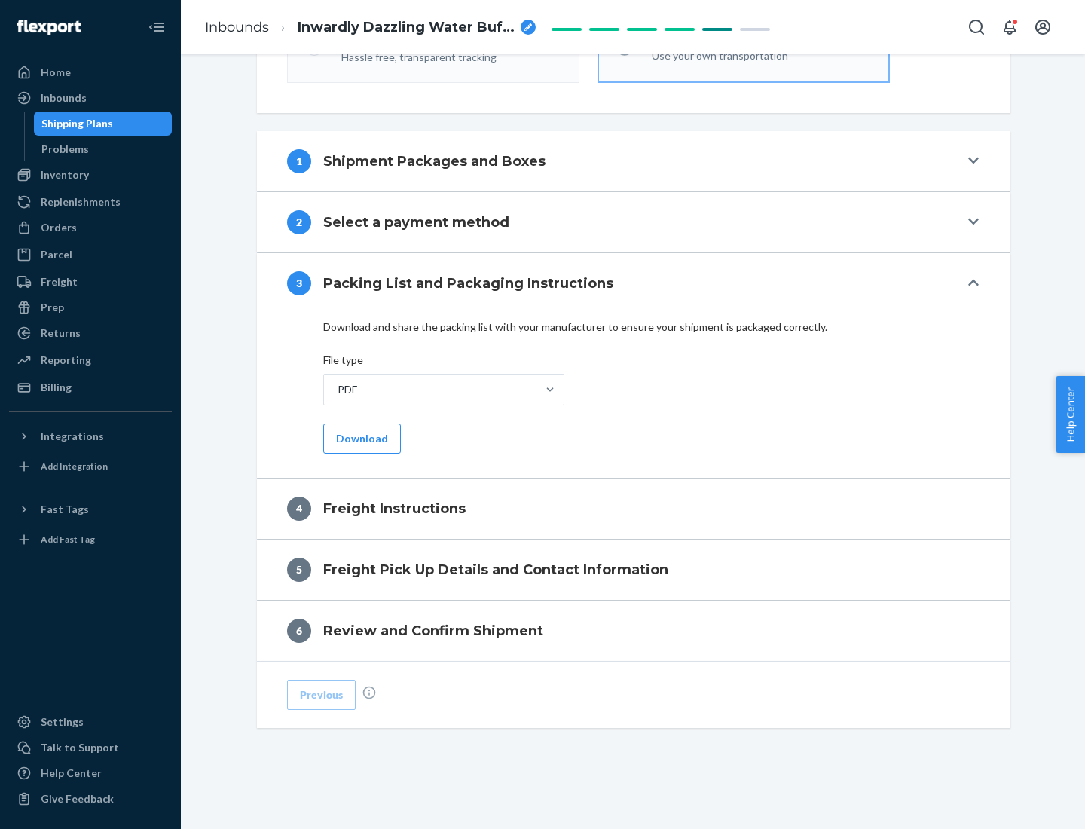
scroll to position [543, 0]
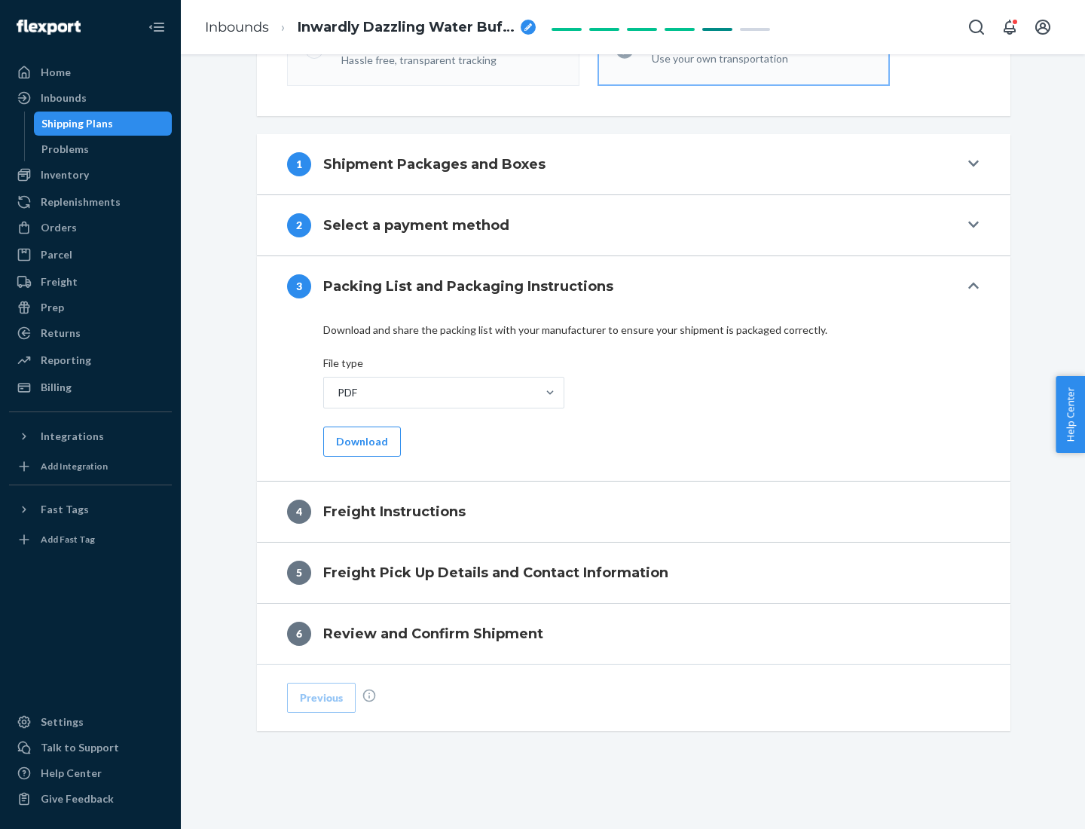
click at [360, 441] on button "Download" at bounding box center [362, 441] width 78 height 30
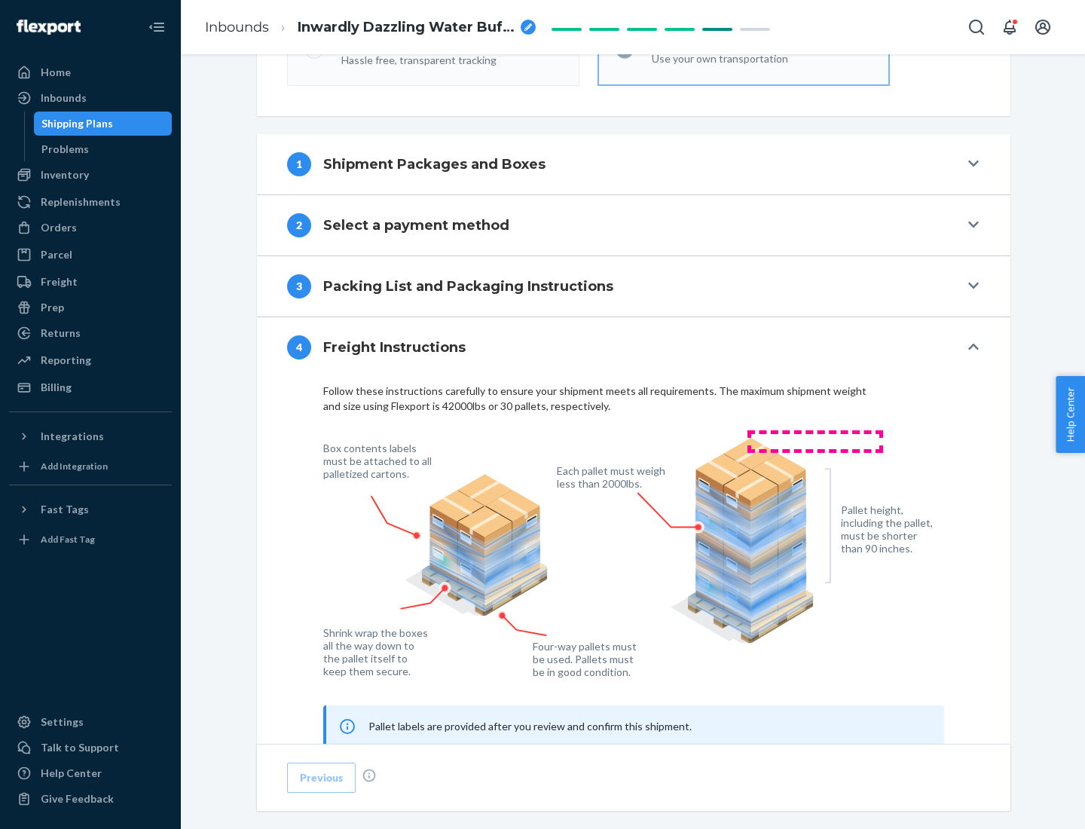
scroll to position [911, 0]
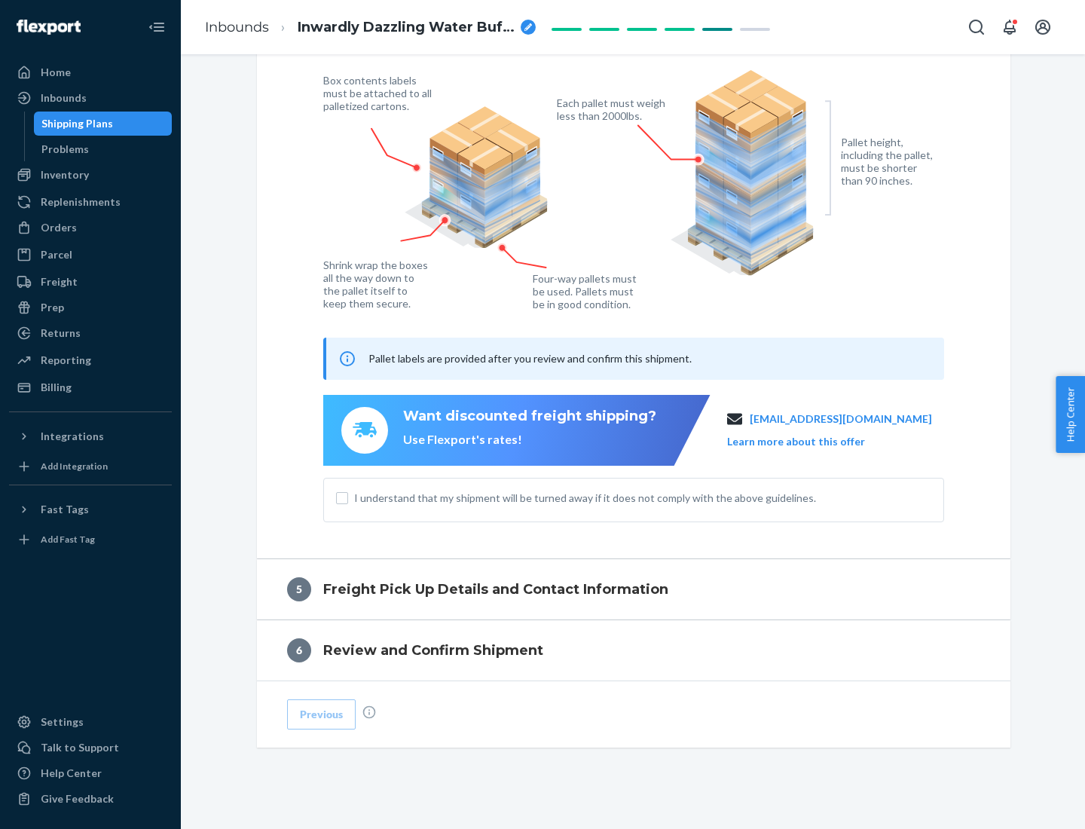
click at [814, 441] on button "Learn more about this offer" at bounding box center [796, 441] width 138 height 15
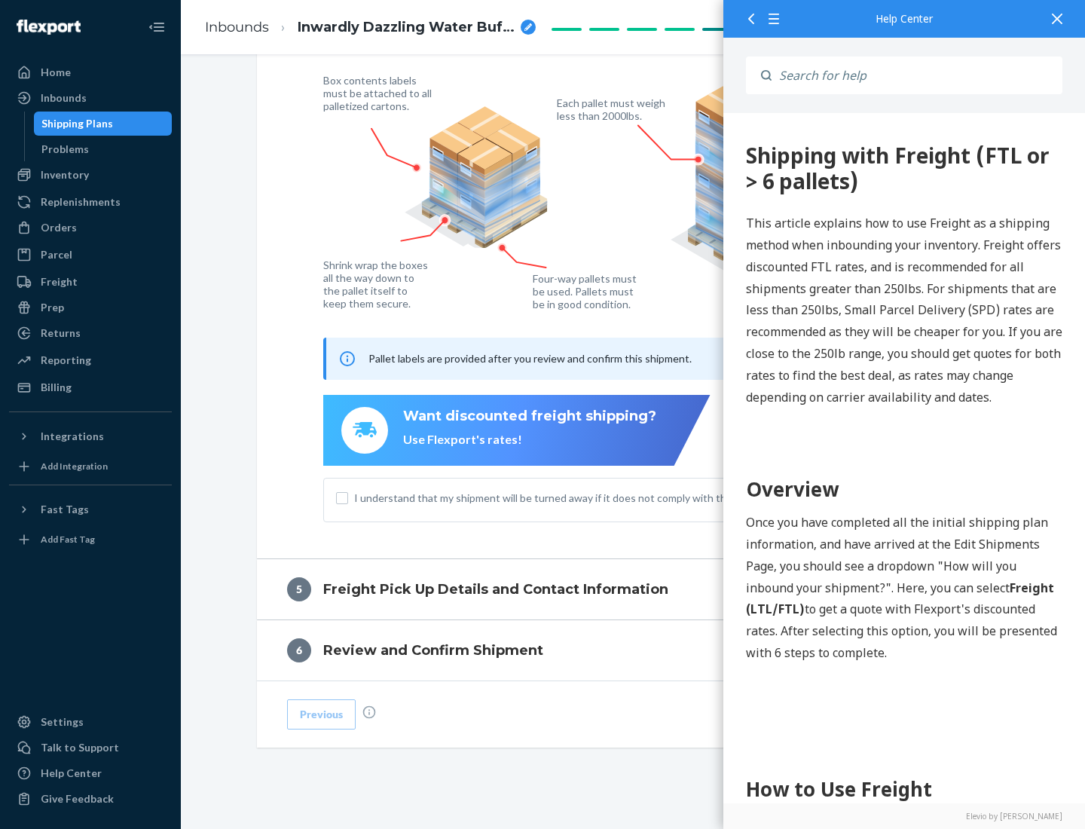
scroll to position [0, 0]
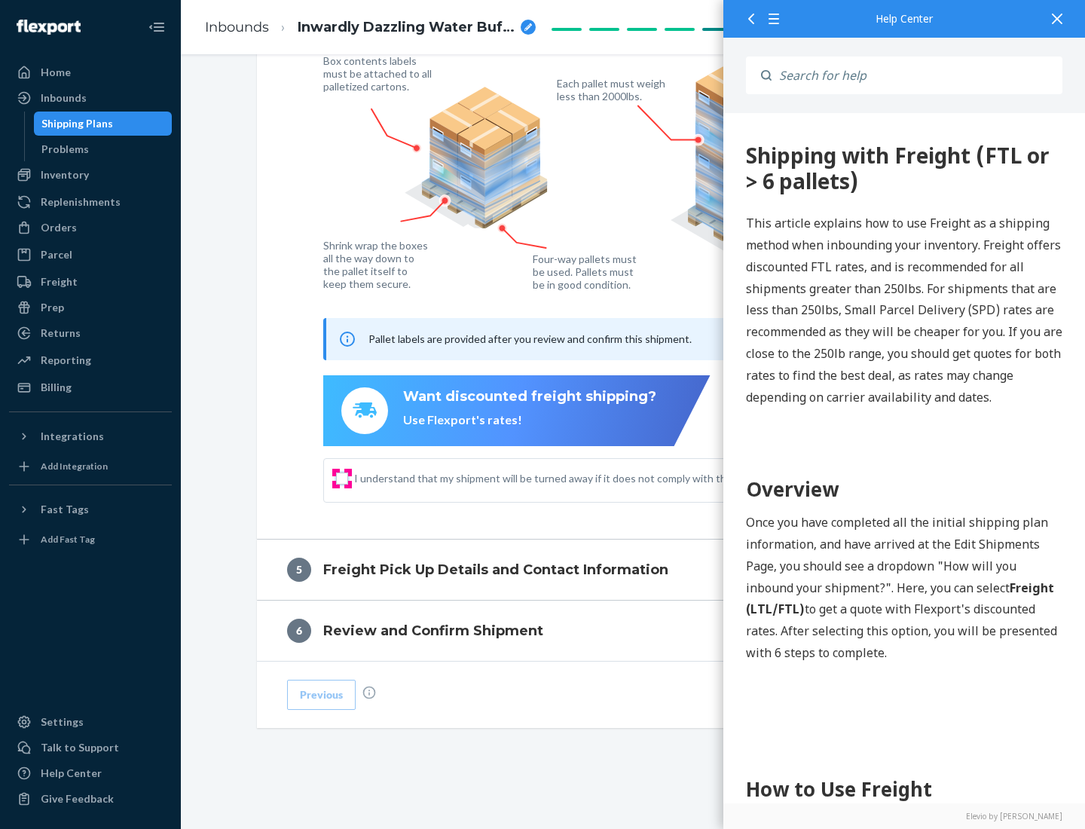
click at [342, 478] on input "I understand that my shipment will be turned away if it does not comply with th…" at bounding box center [342, 478] width 12 height 12
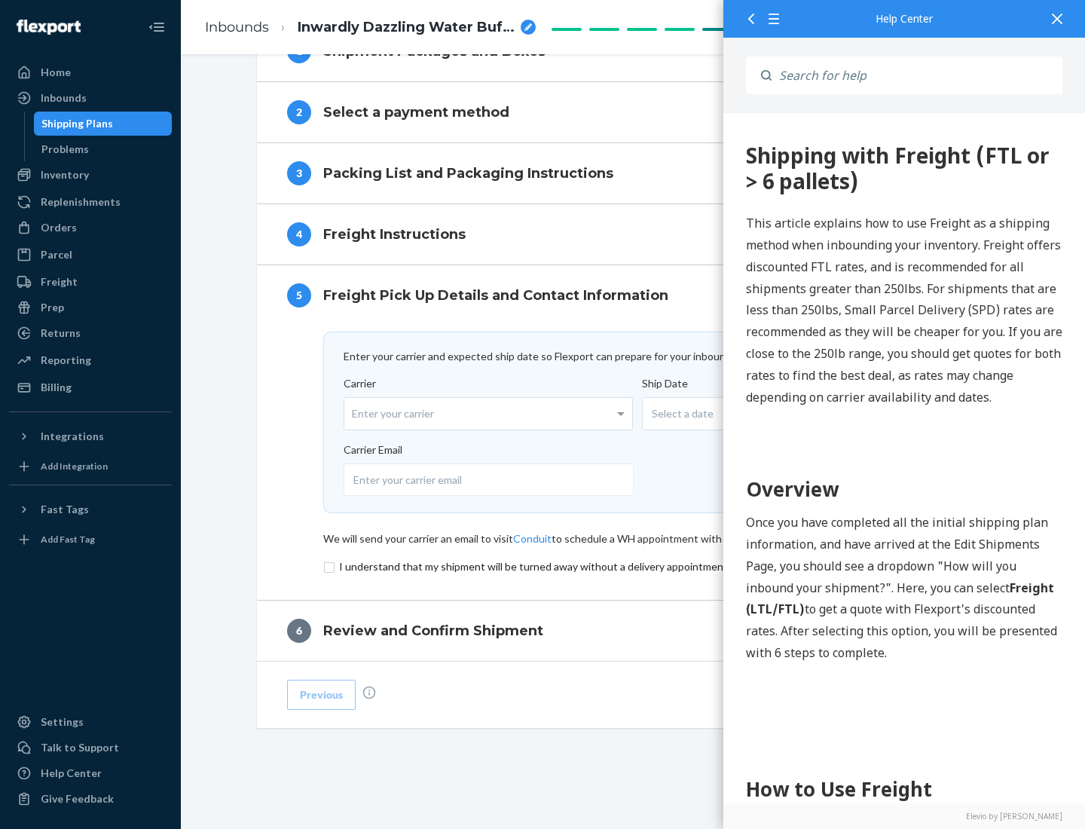
scroll to position [656, 0]
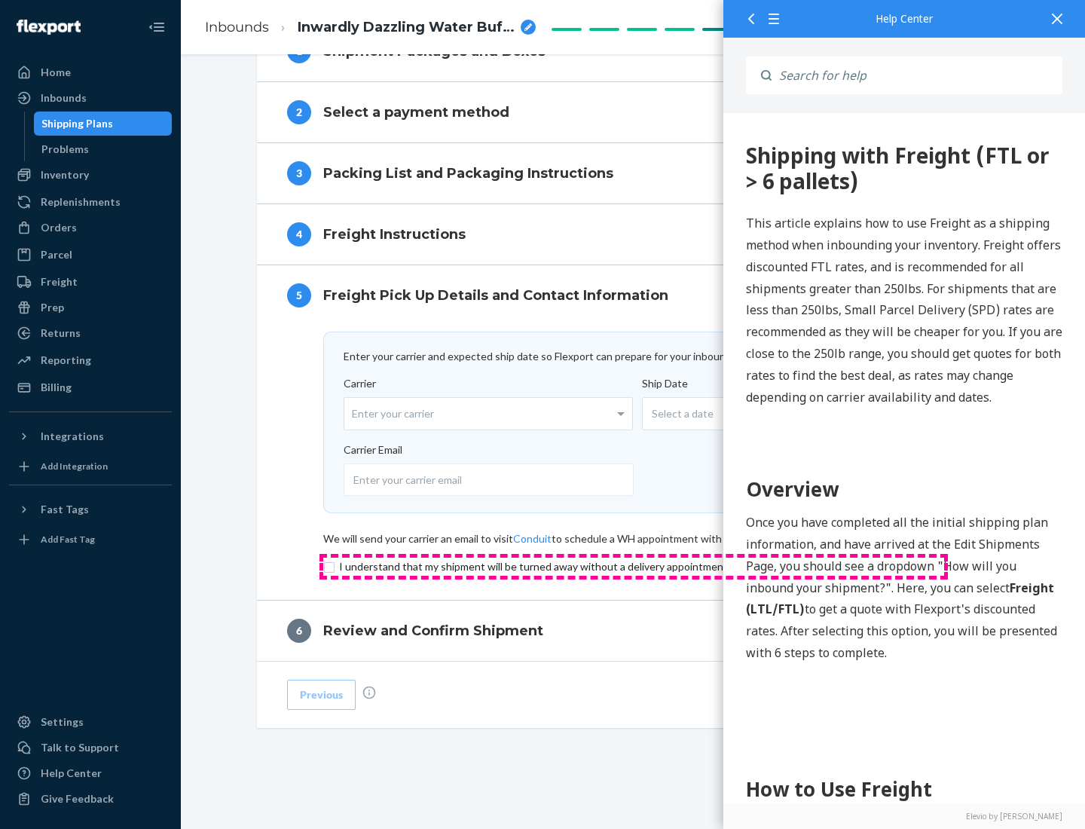
click at [634, 566] on input "checkbox" at bounding box center [633, 567] width 621 height 18
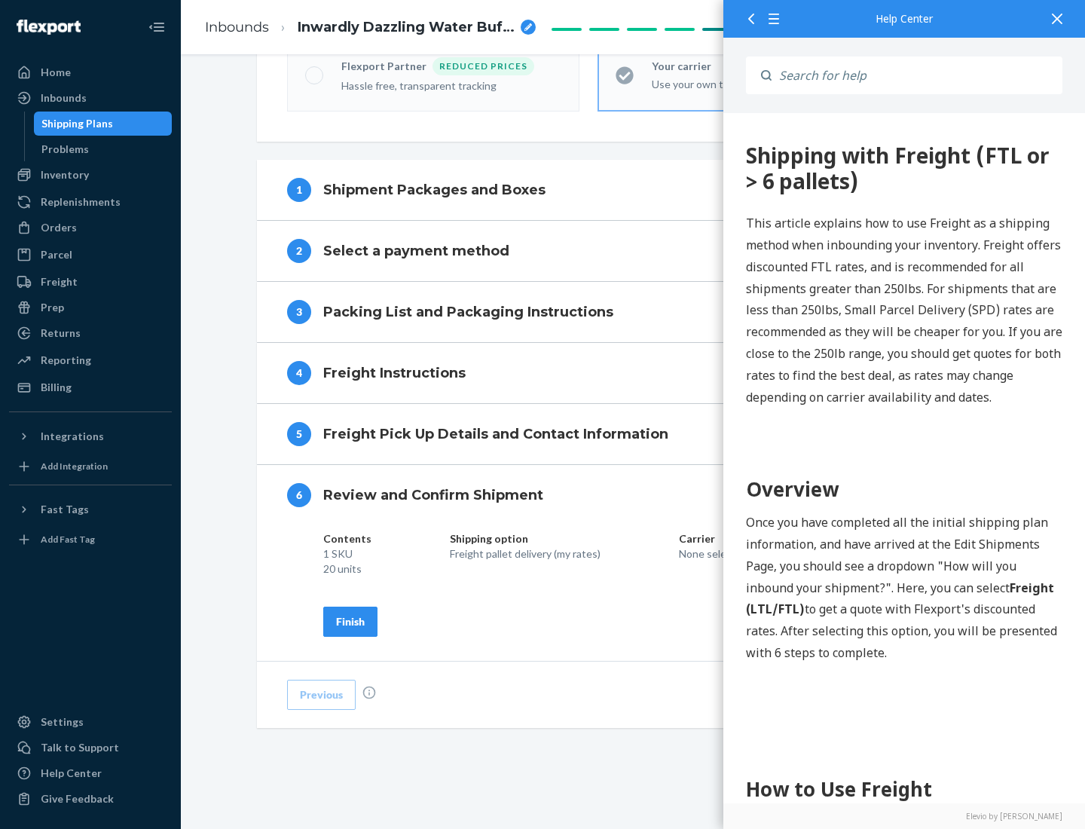
scroll to position [518, 0]
click at [350, 621] on div "Finish" at bounding box center [350, 621] width 29 height 15
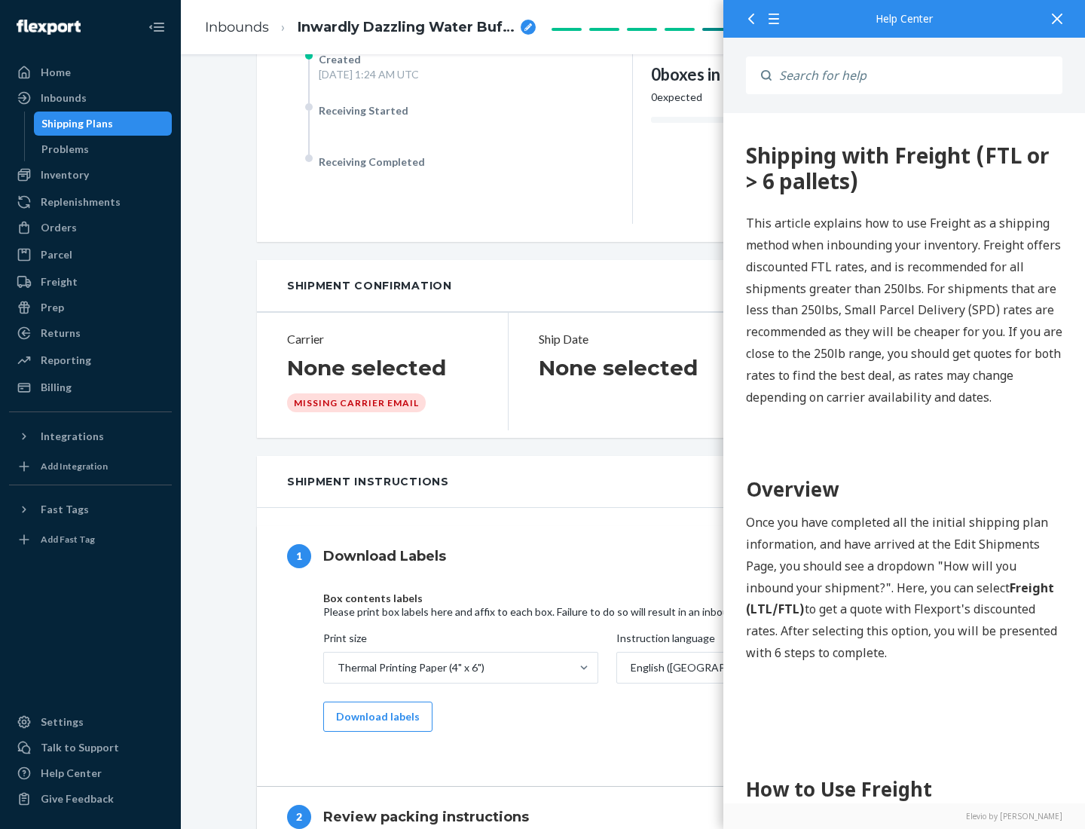
scroll to position [0, 0]
